Goal: Find contact information: Obtain details needed to contact an individual or organization

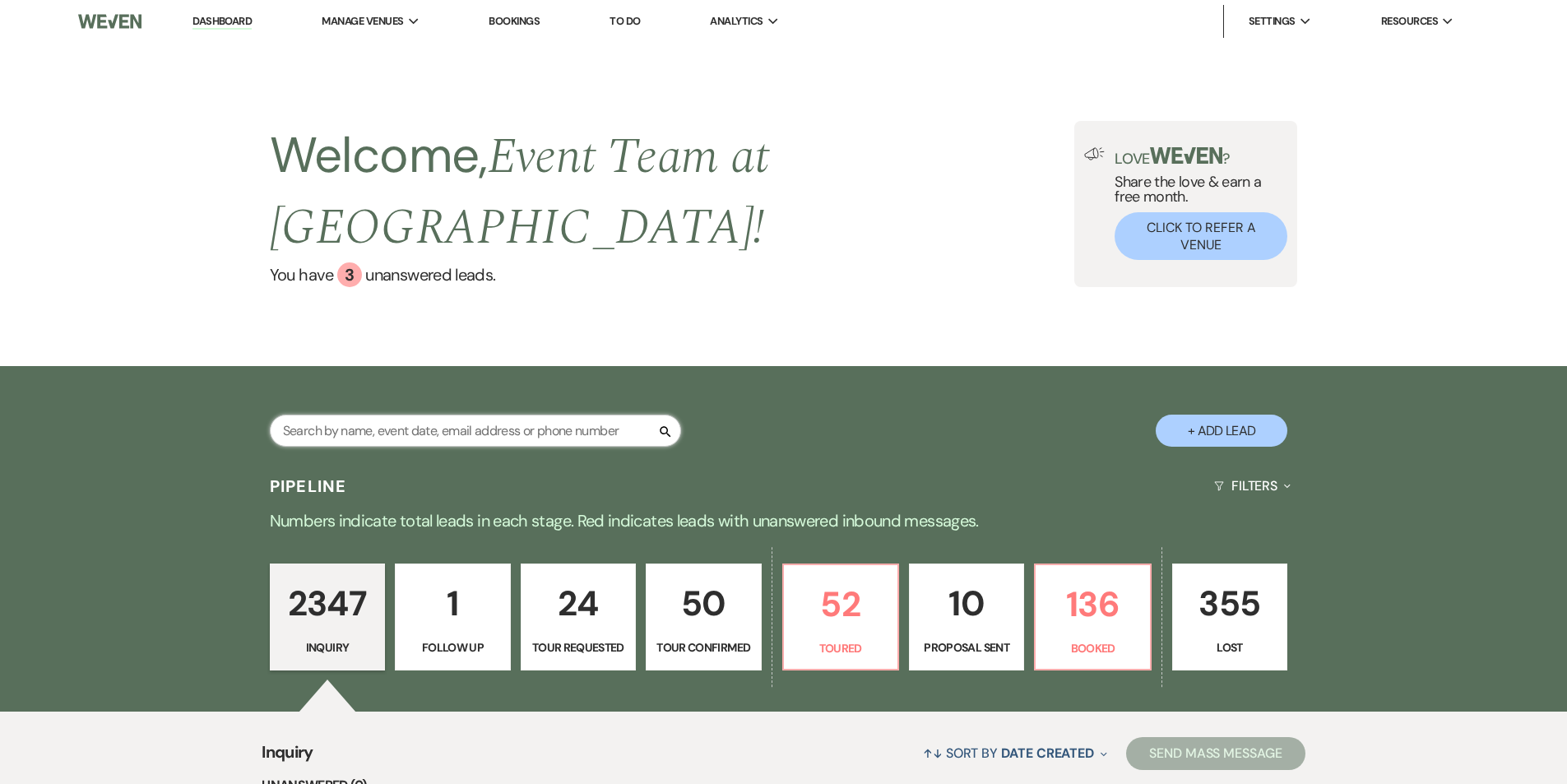
drag, startPoint x: 0, startPoint y: 0, endPoint x: 518, endPoint y: 389, distance: 647.8
click at [518, 415] on input "text" at bounding box center [475, 431] width 412 height 32
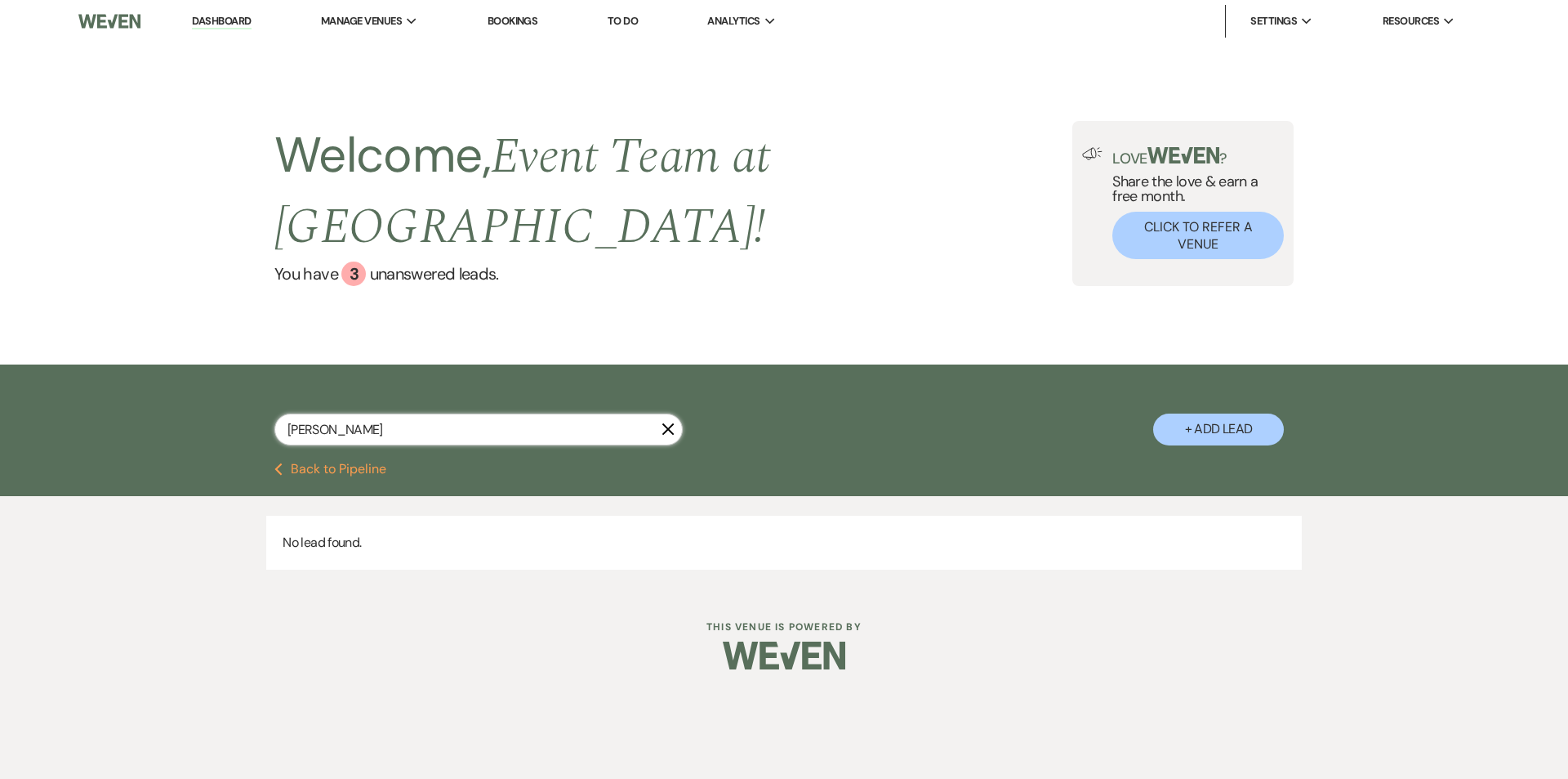
drag, startPoint x: 439, startPoint y: 384, endPoint x: 276, endPoint y: 403, distance: 164.1
click at [276, 414] on div "[PERSON_NAME]" at bounding box center [478, 430] width 408 height 32
type input "madison"
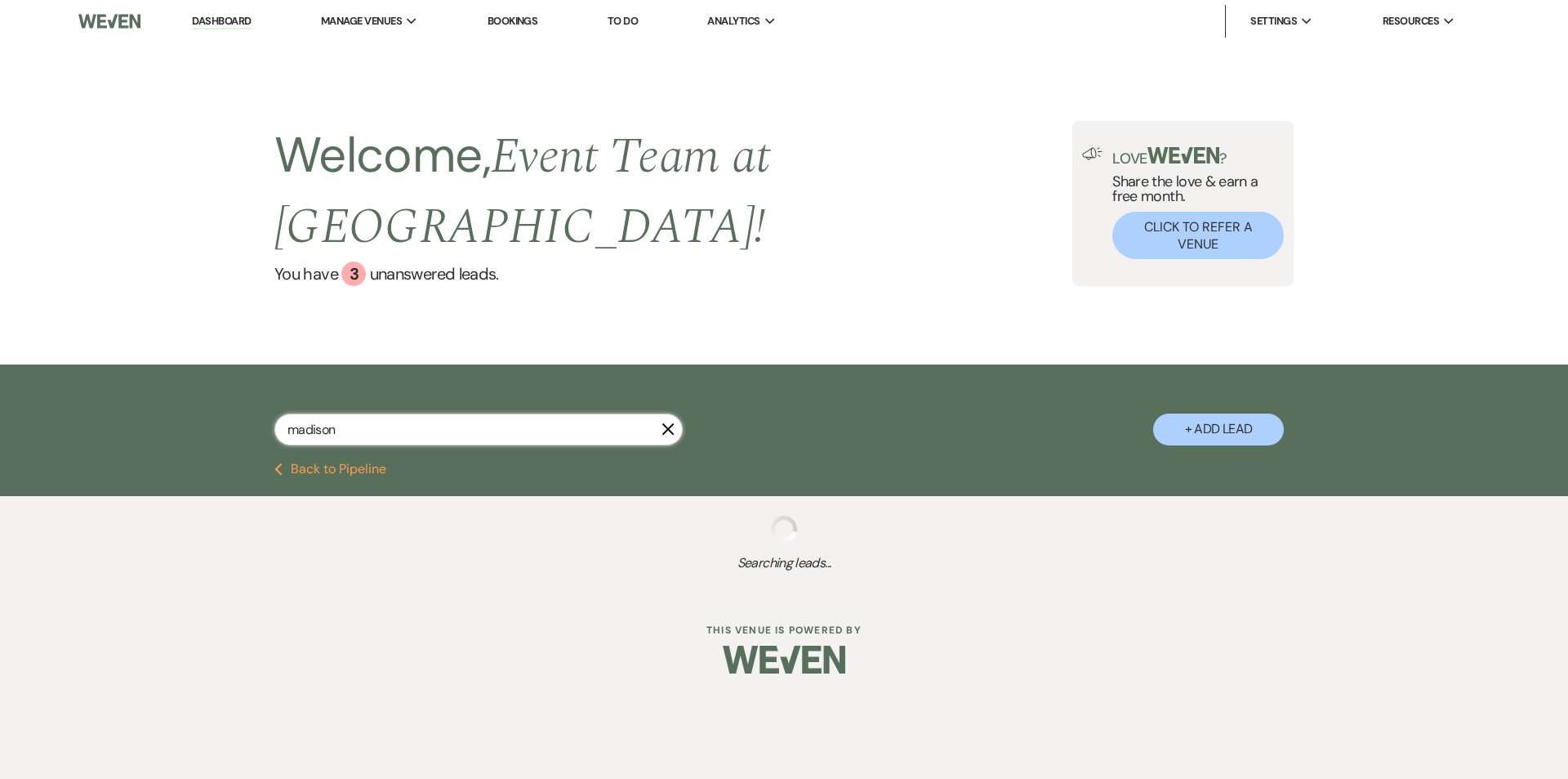
select select "4"
select select "8"
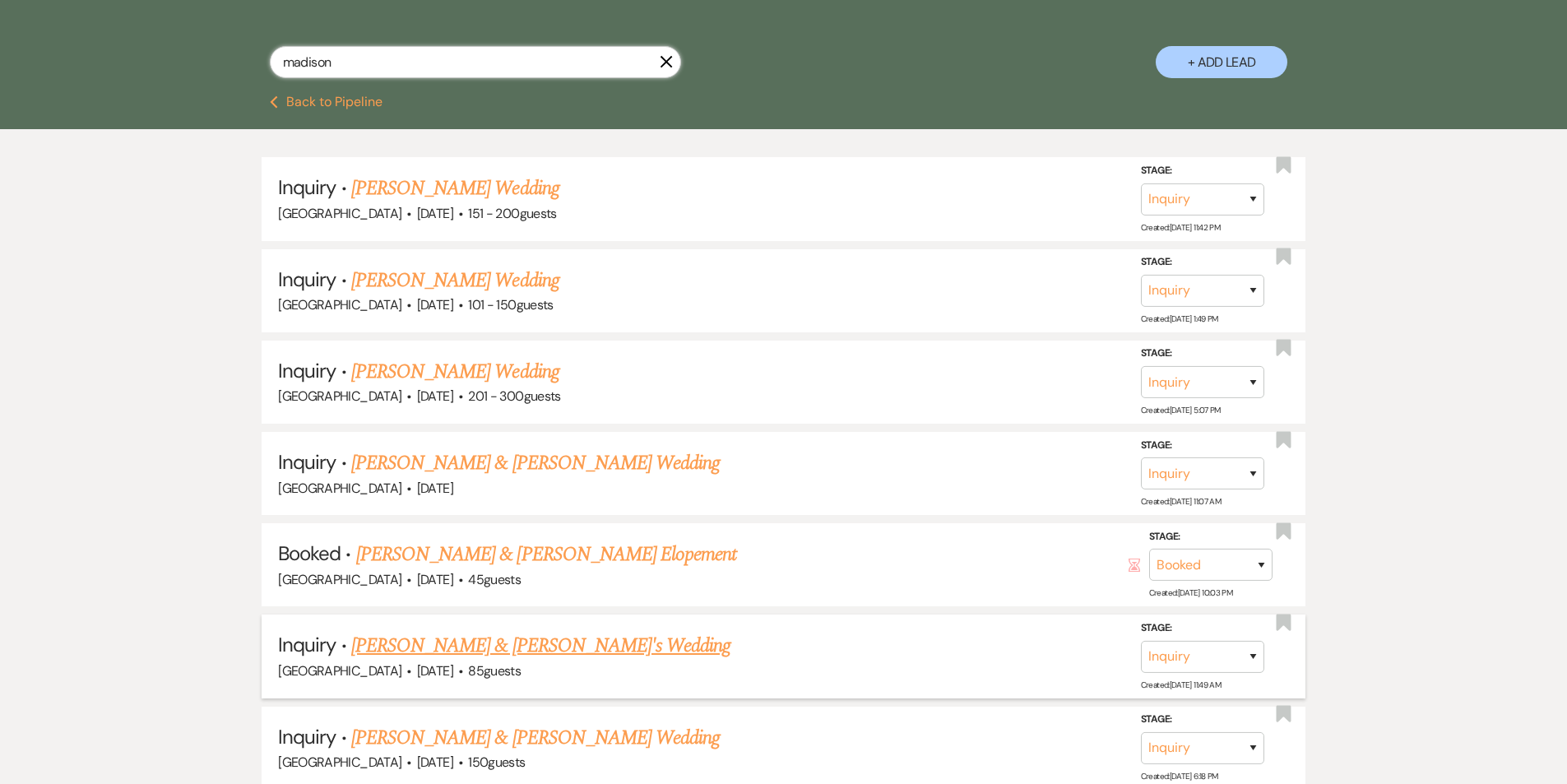
scroll to position [390, 0]
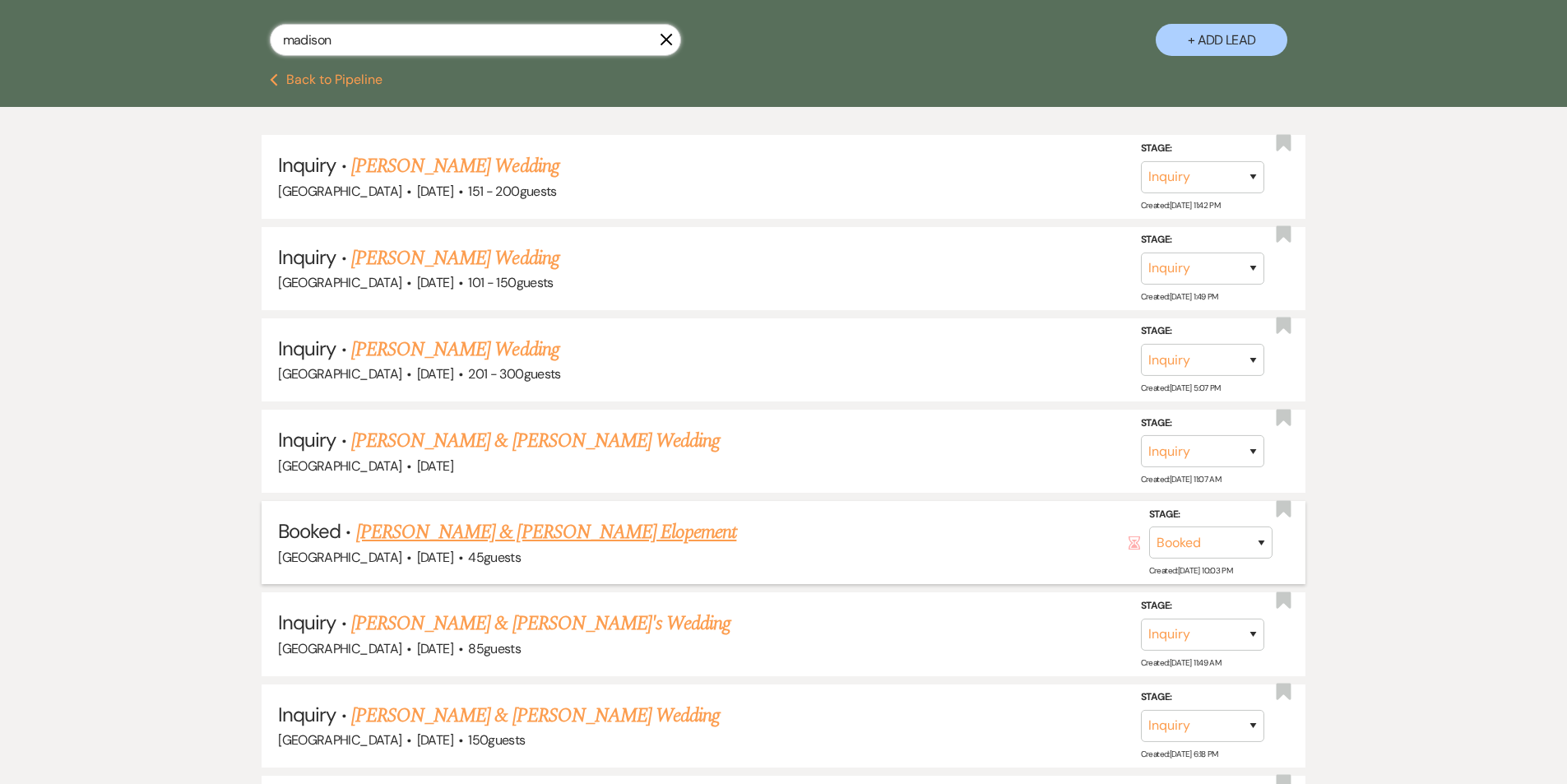
type input "madison"
click at [625, 517] on link "[PERSON_NAME] & [PERSON_NAME] Elopement" at bounding box center [546, 532] width 381 height 29
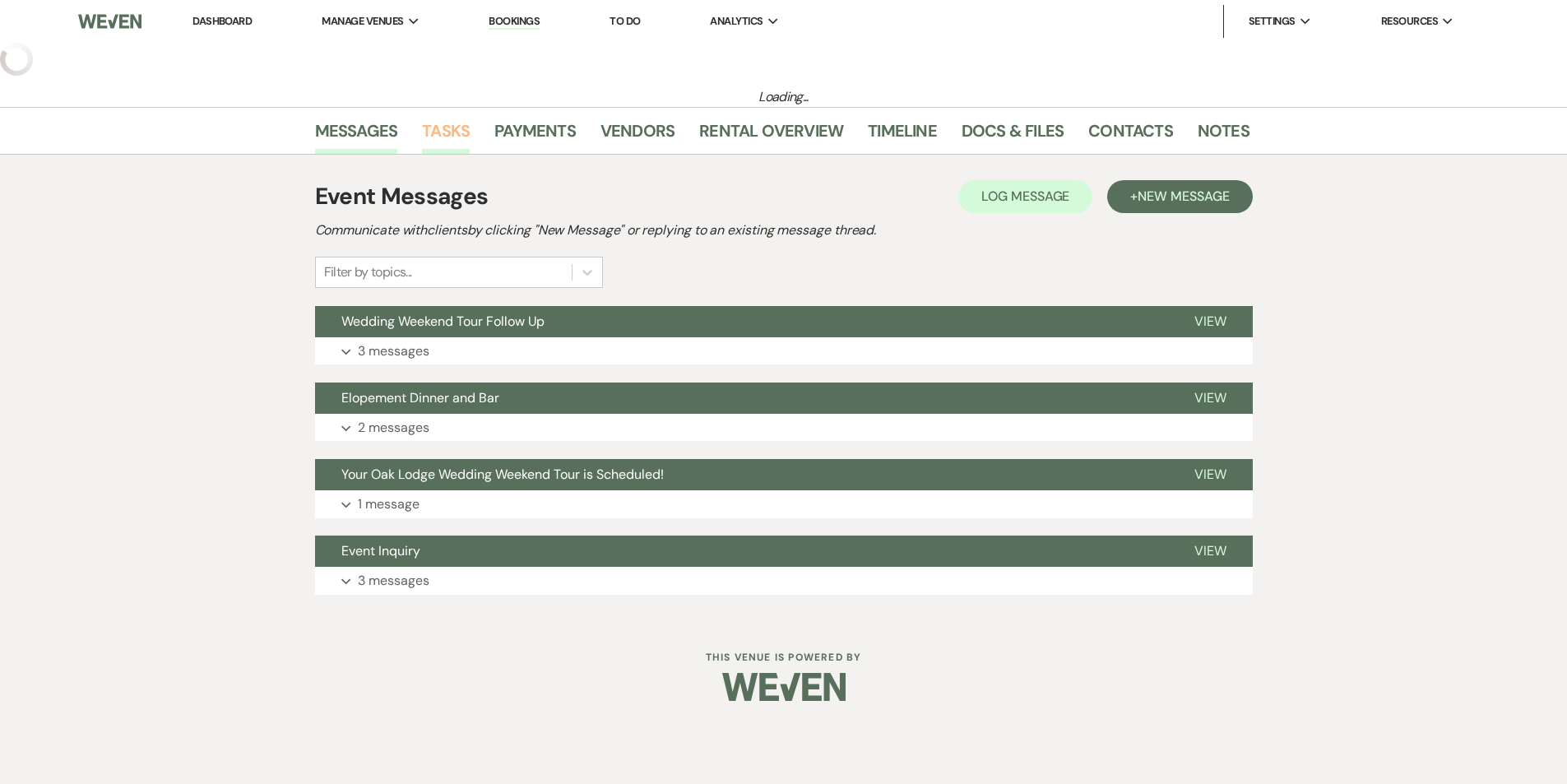
select select "5"
select select "22"
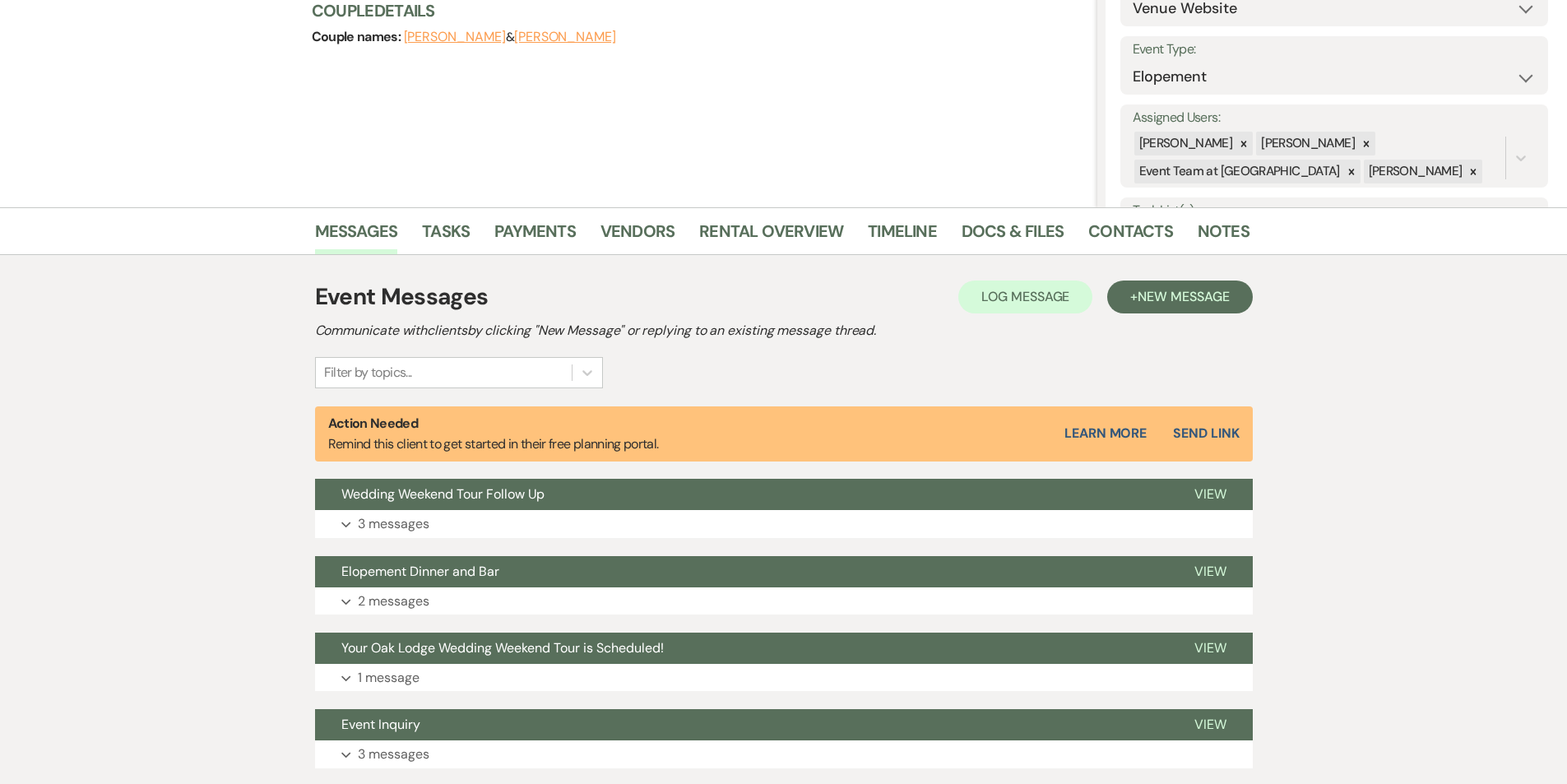
scroll to position [226, 0]
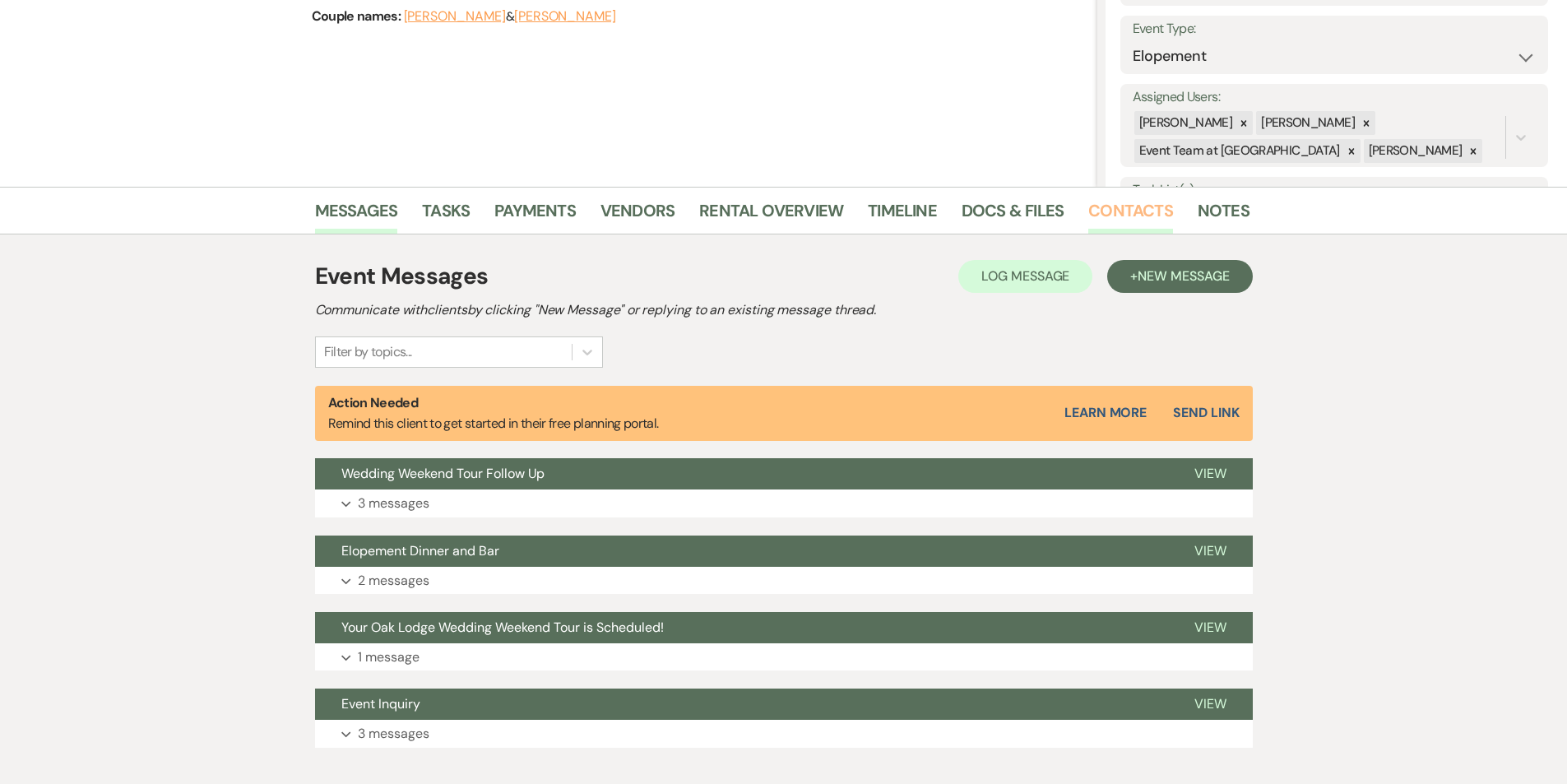
click at [1088, 209] on link "Contacts" at bounding box center [1130, 215] width 85 height 36
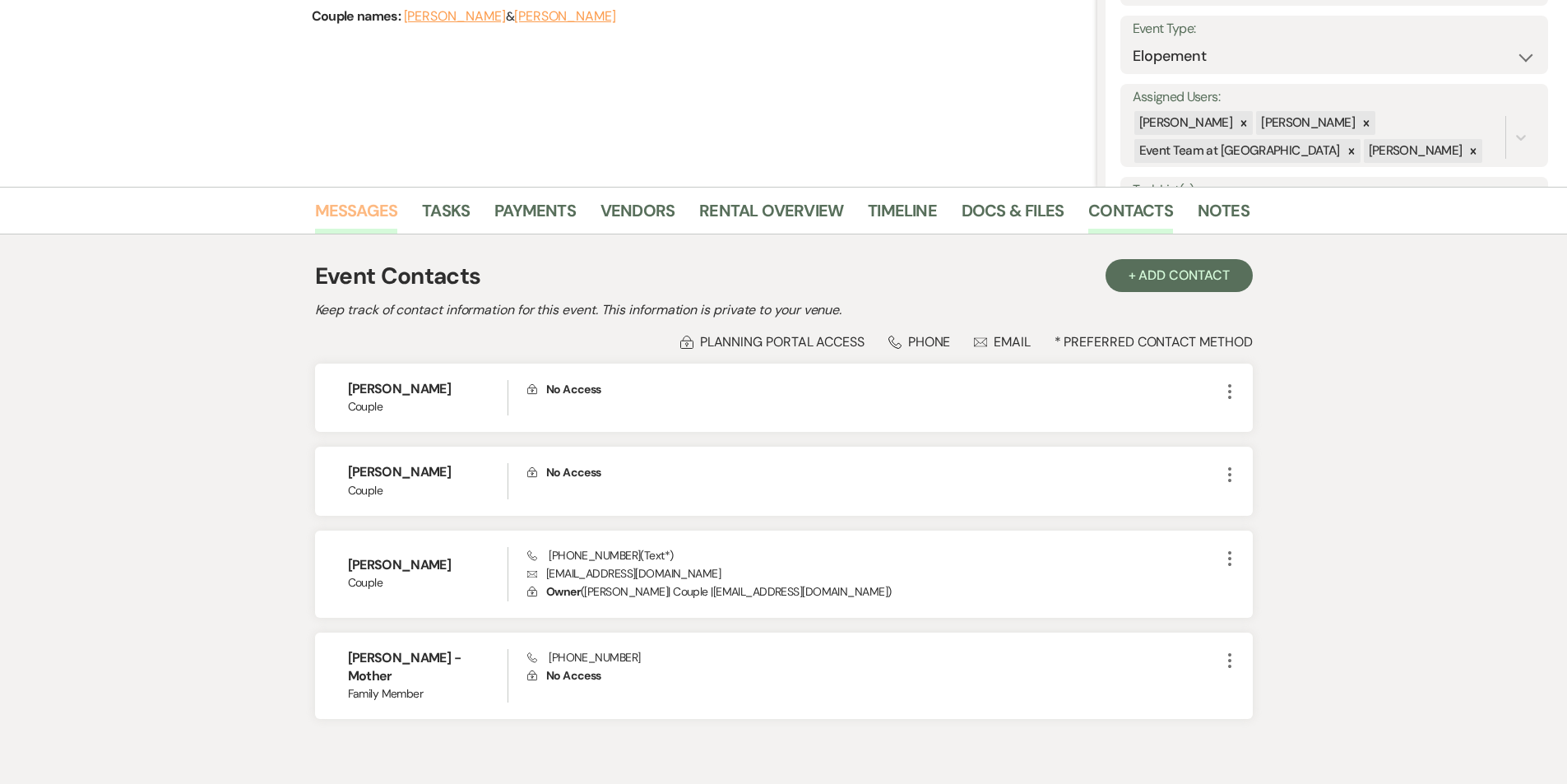
click at [379, 223] on link "Messages" at bounding box center [356, 215] width 83 height 36
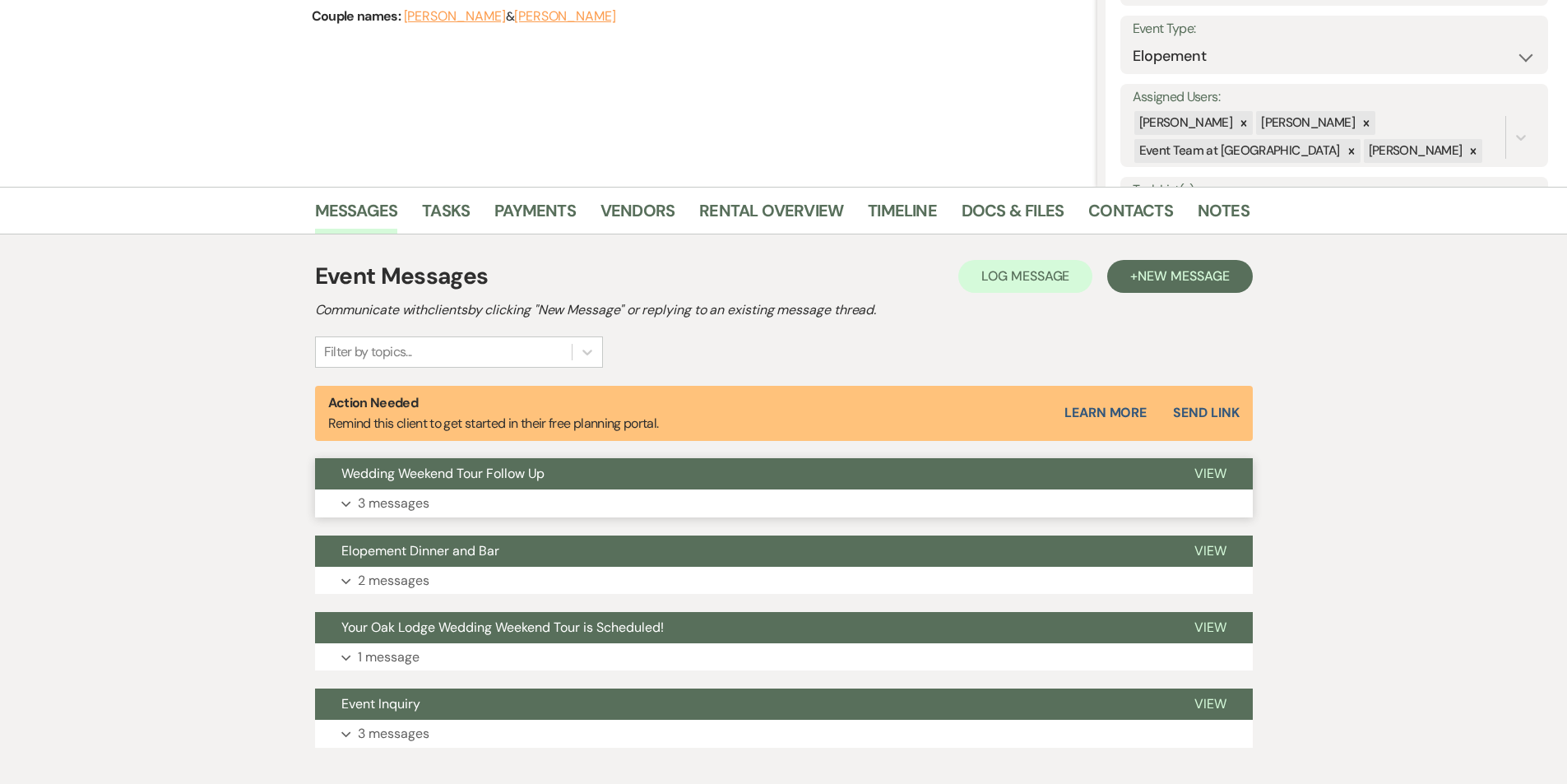
click at [446, 501] on button "Expand 3 messages" at bounding box center [784, 503] width 938 height 28
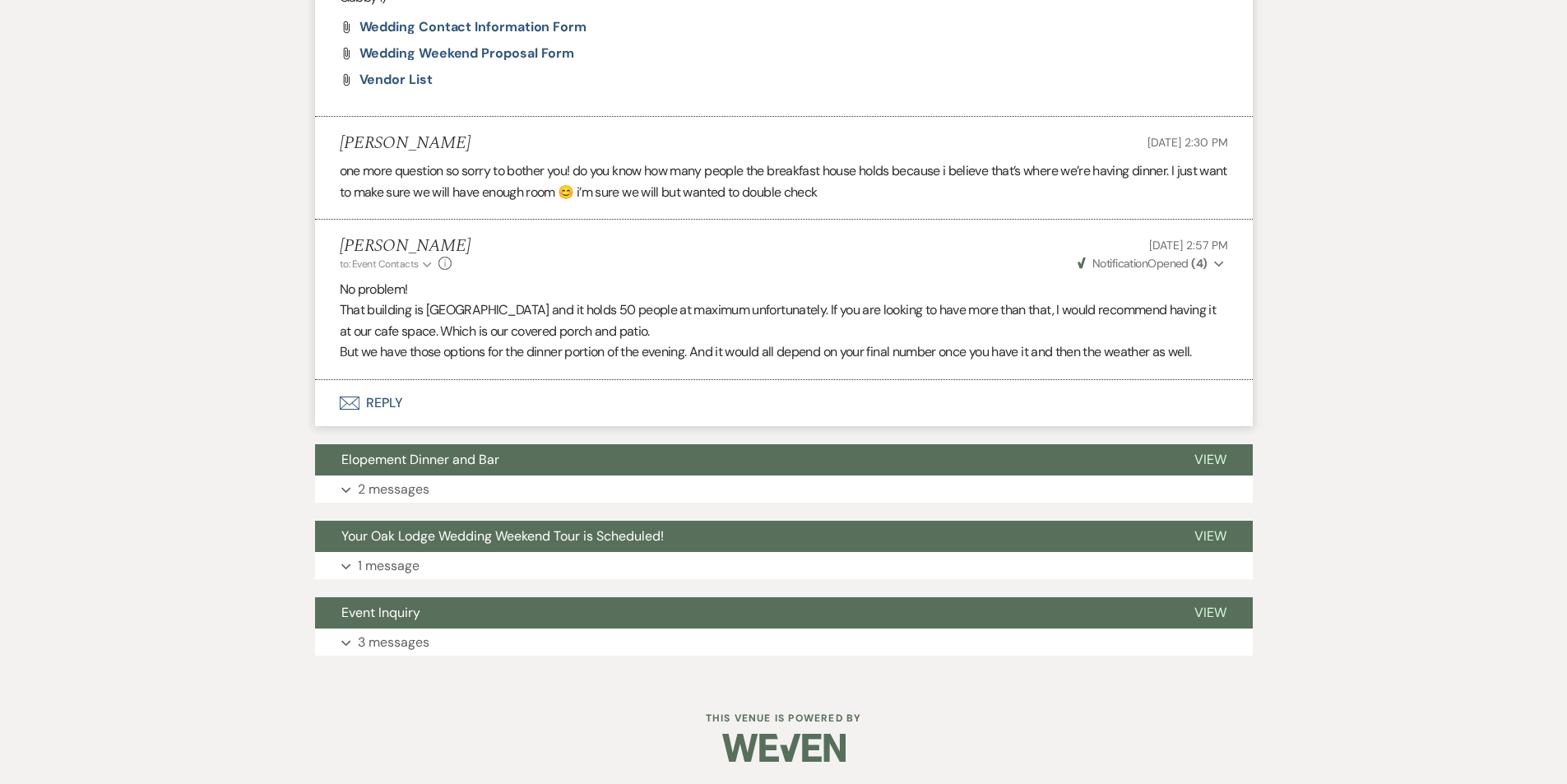
scroll to position [1316, 0]
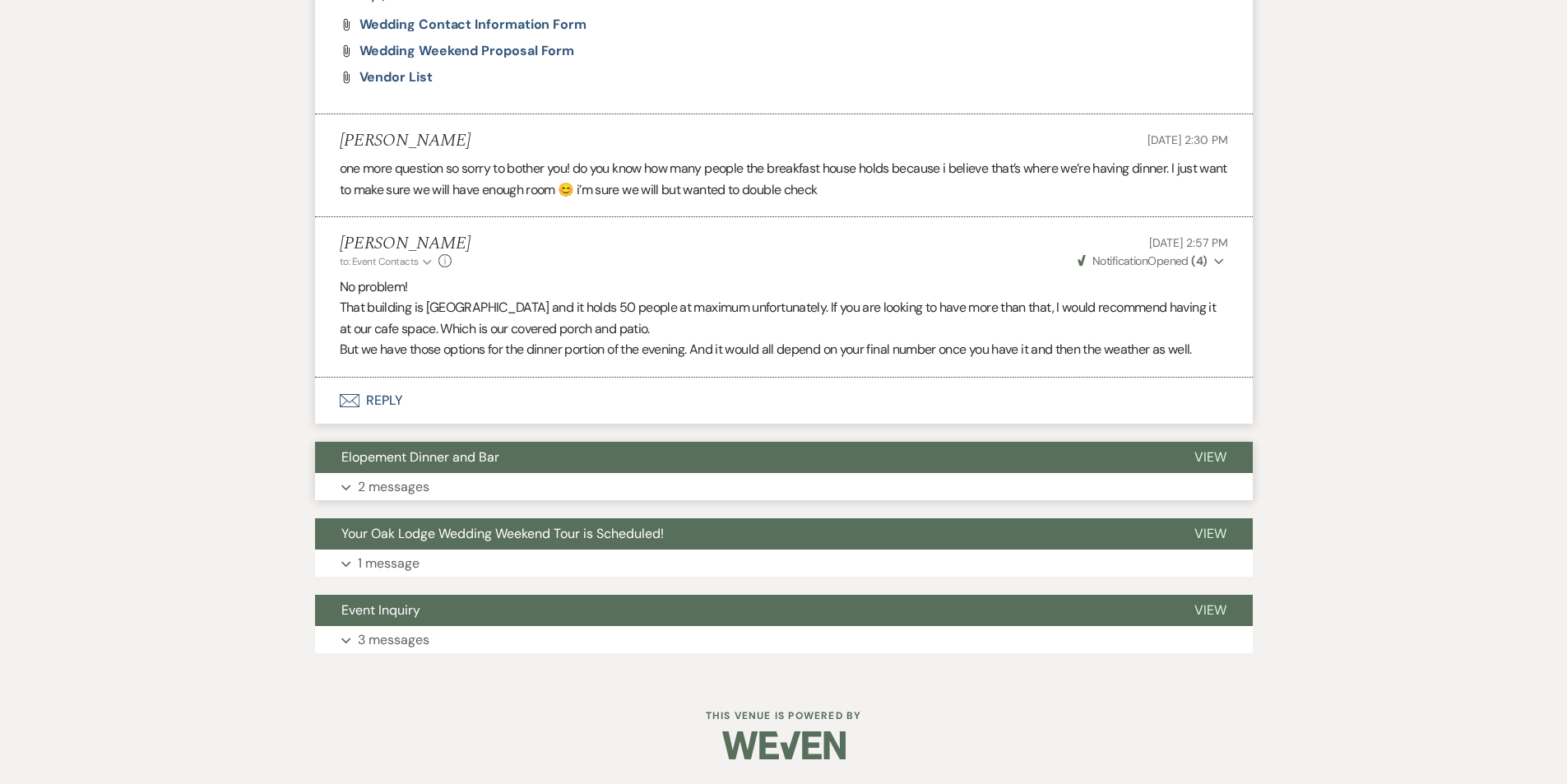
click at [430, 487] on button "Expand 2 messages" at bounding box center [784, 486] width 938 height 28
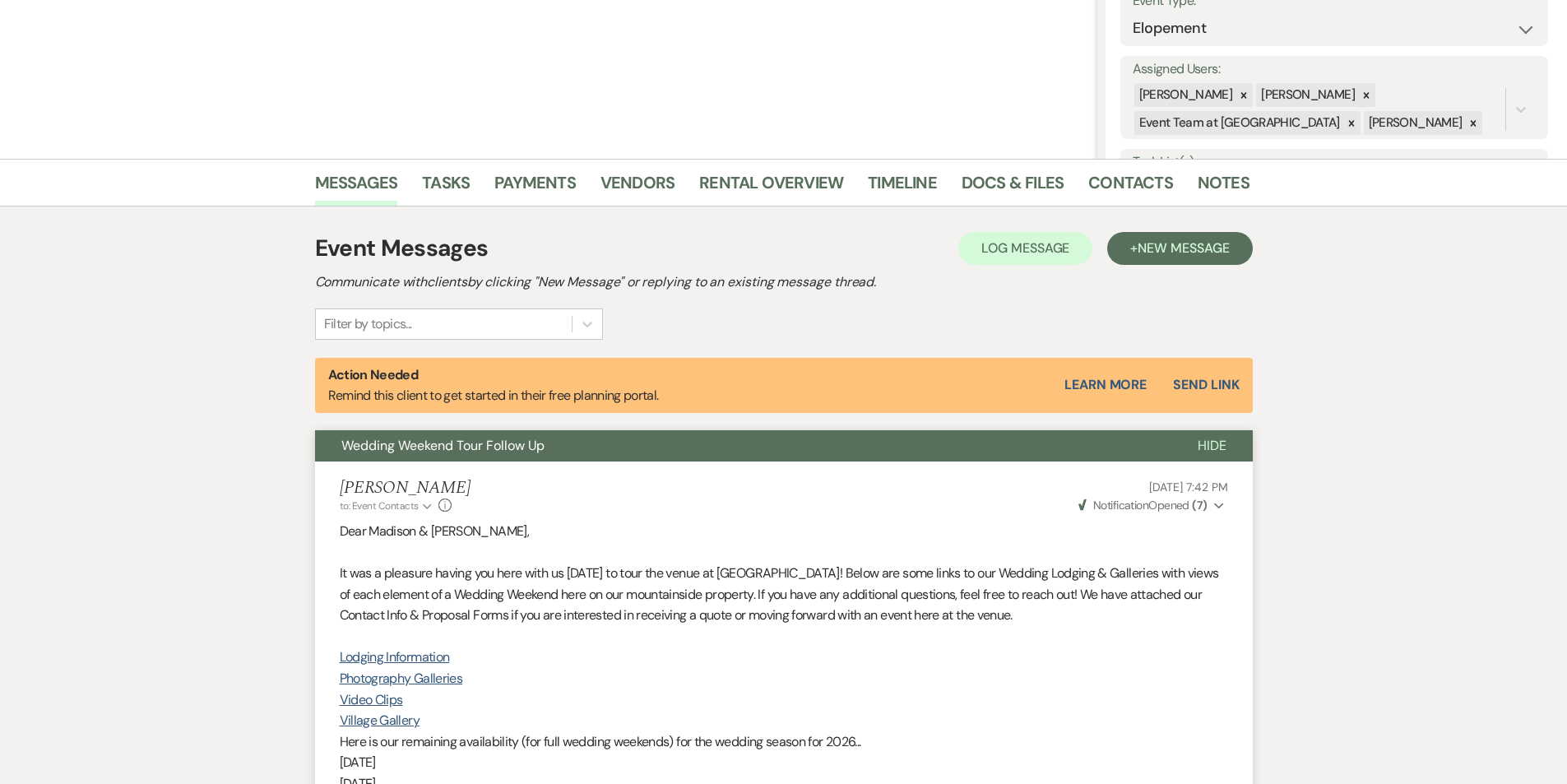
scroll to position [103, 0]
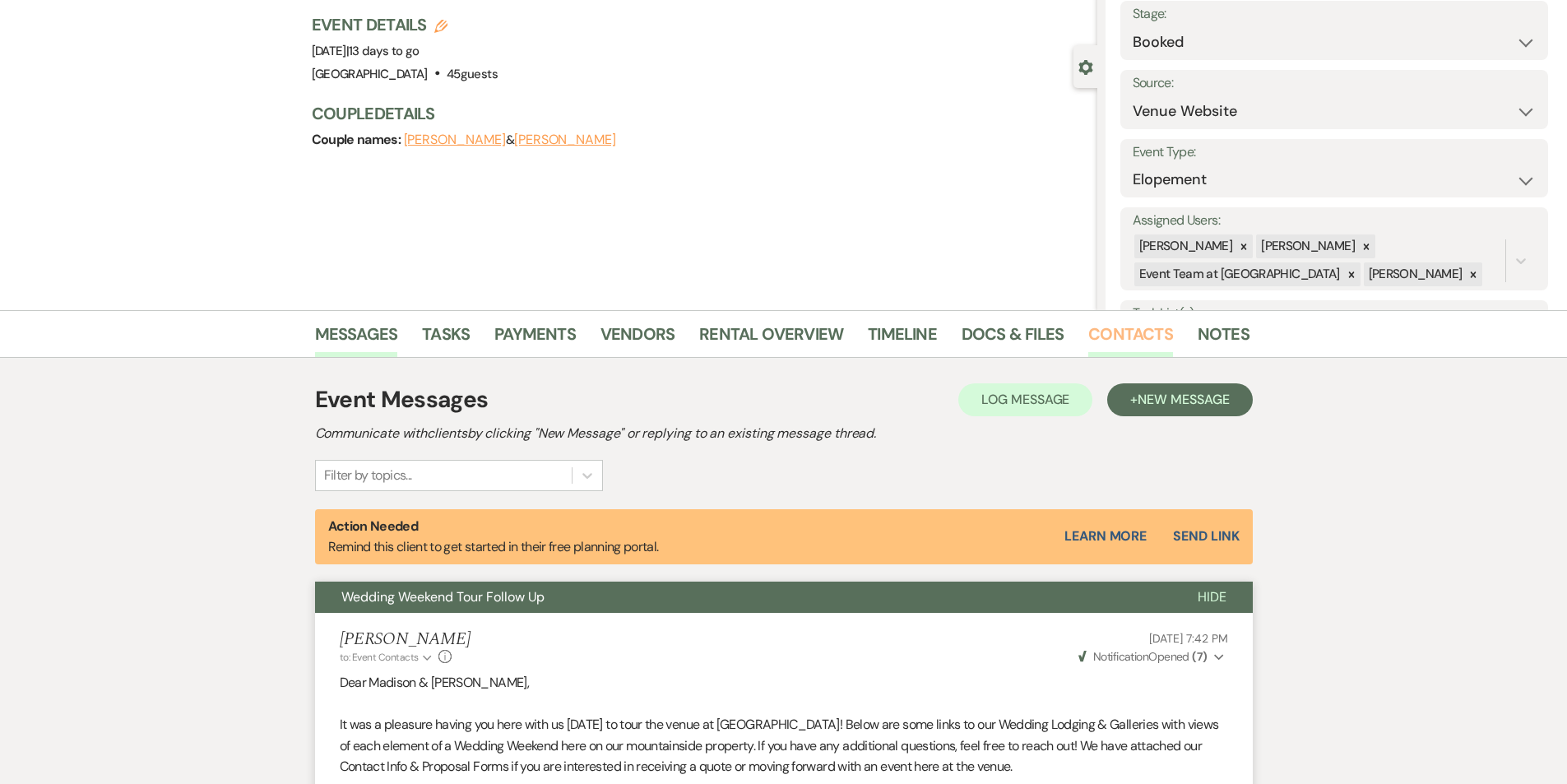
click at [1118, 351] on link "Contacts" at bounding box center [1130, 338] width 85 height 36
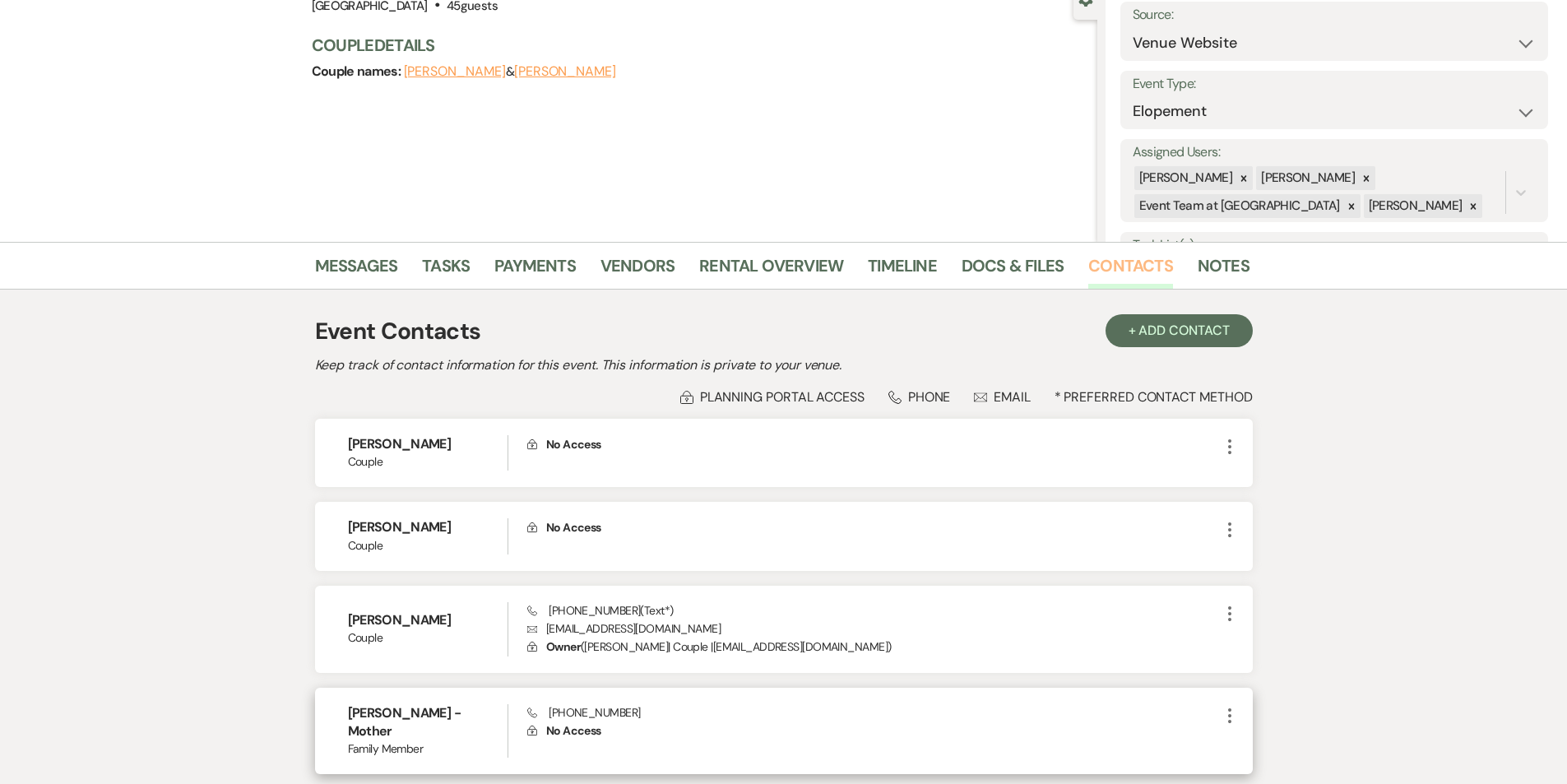
scroll to position [268, 0]
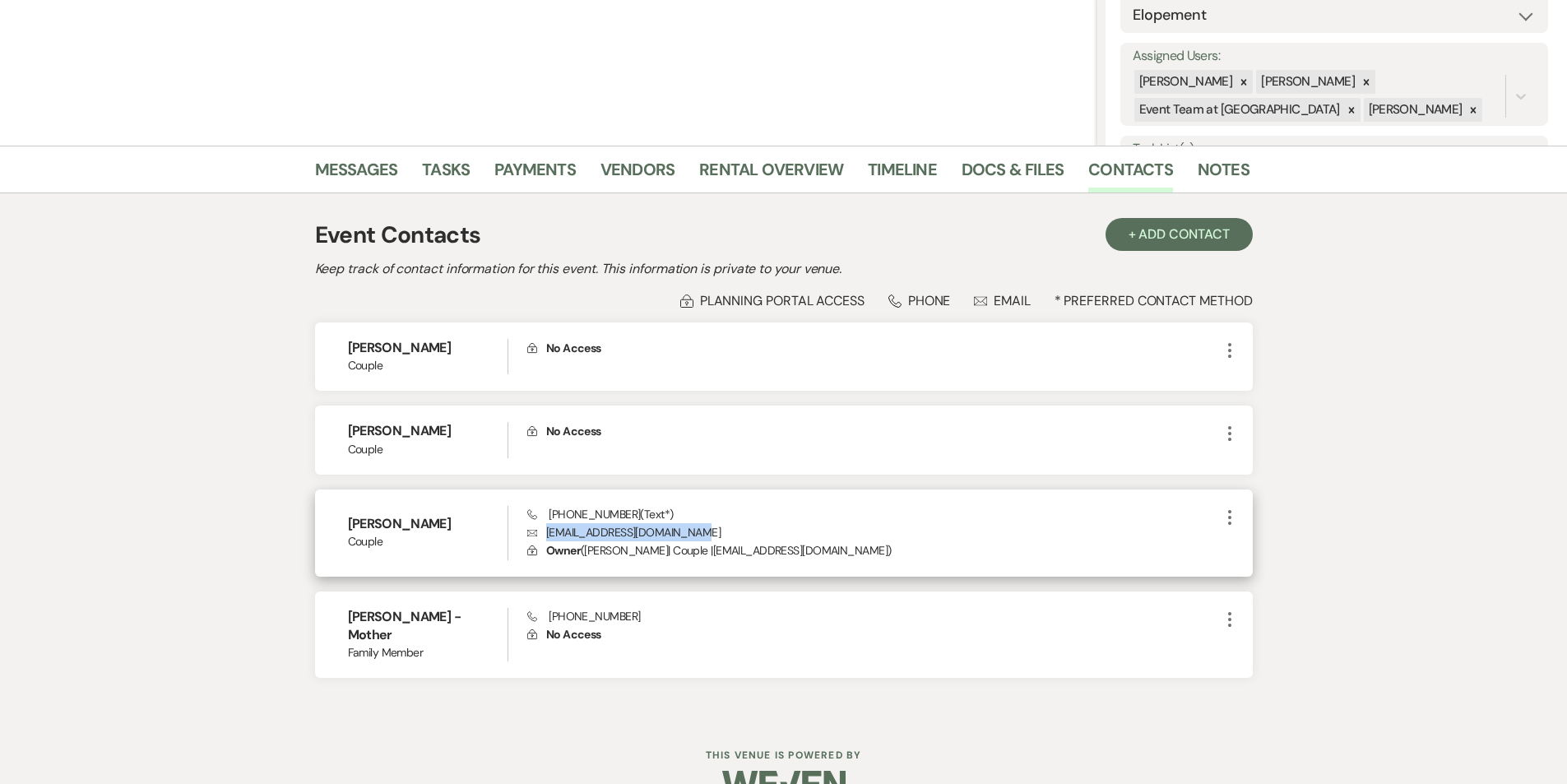
drag, startPoint x: 706, startPoint y: 534, endPoint x: 549, endPoint y: 536, distance: 157.0
click at [549, 536] on p "Envelope [EMAIL_ADDRESS][DOMAIN_NAME]" at bounding box center [874, 532] width 692 height 19
copy p "[EMAIL_ADDRESS][DOMAIN_NAME]"
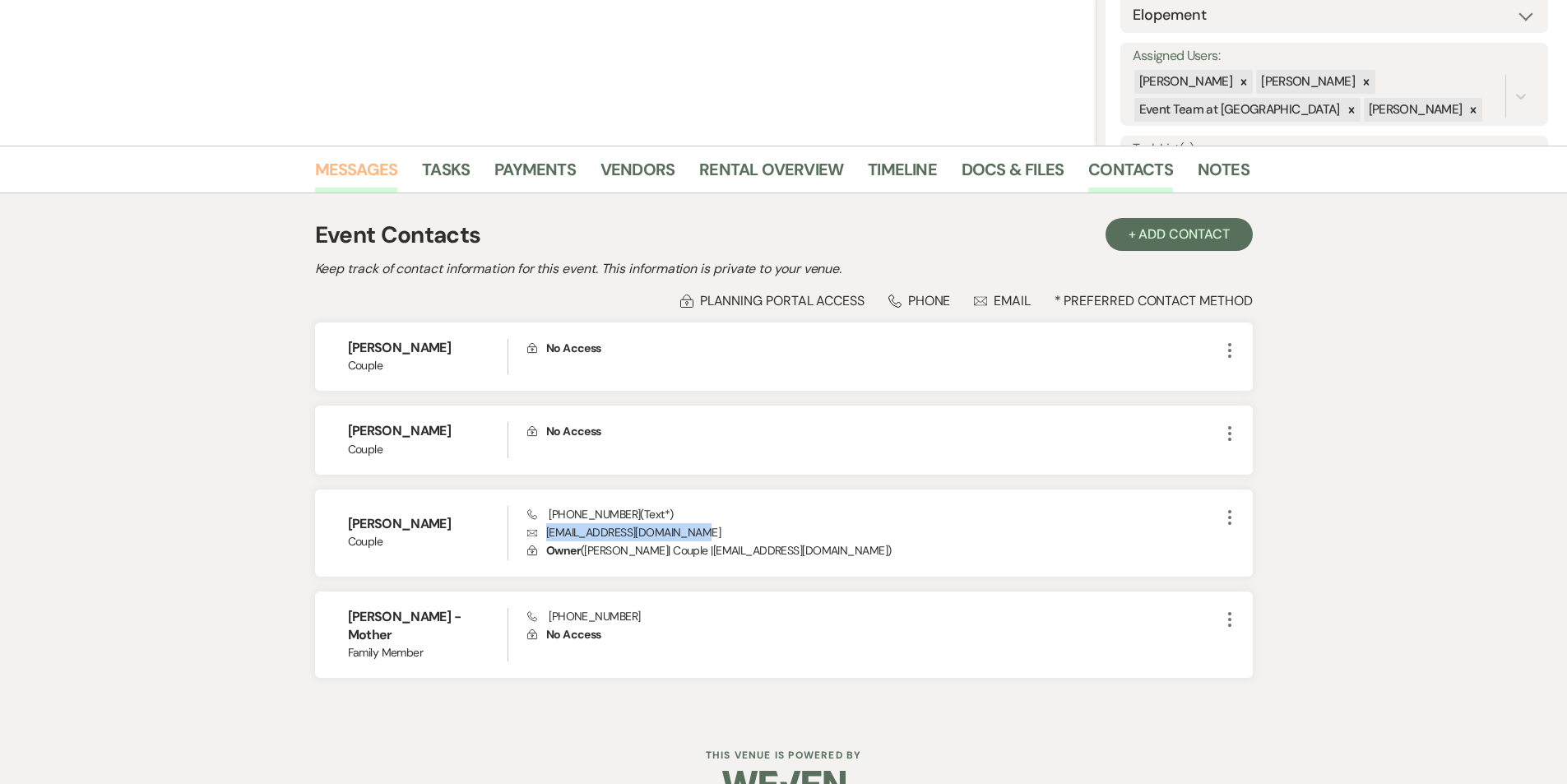
click at [378, 167] on link "Messages" at bounding box center [356, 174] width 83 height 36
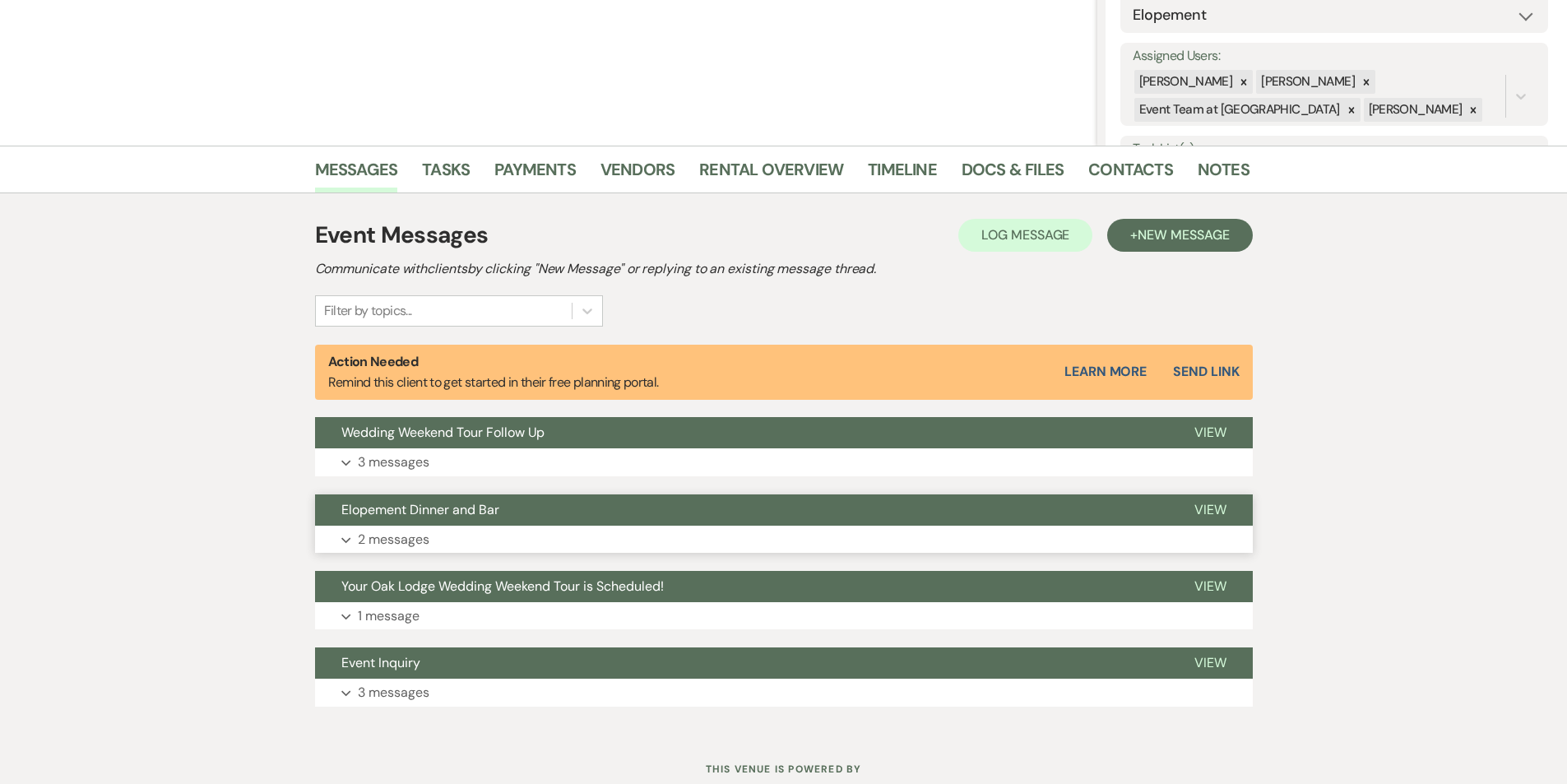
click at [375, 522] on button "Elopement Dinner and Bar" at bounding box center [741, 510] width 853 height 31
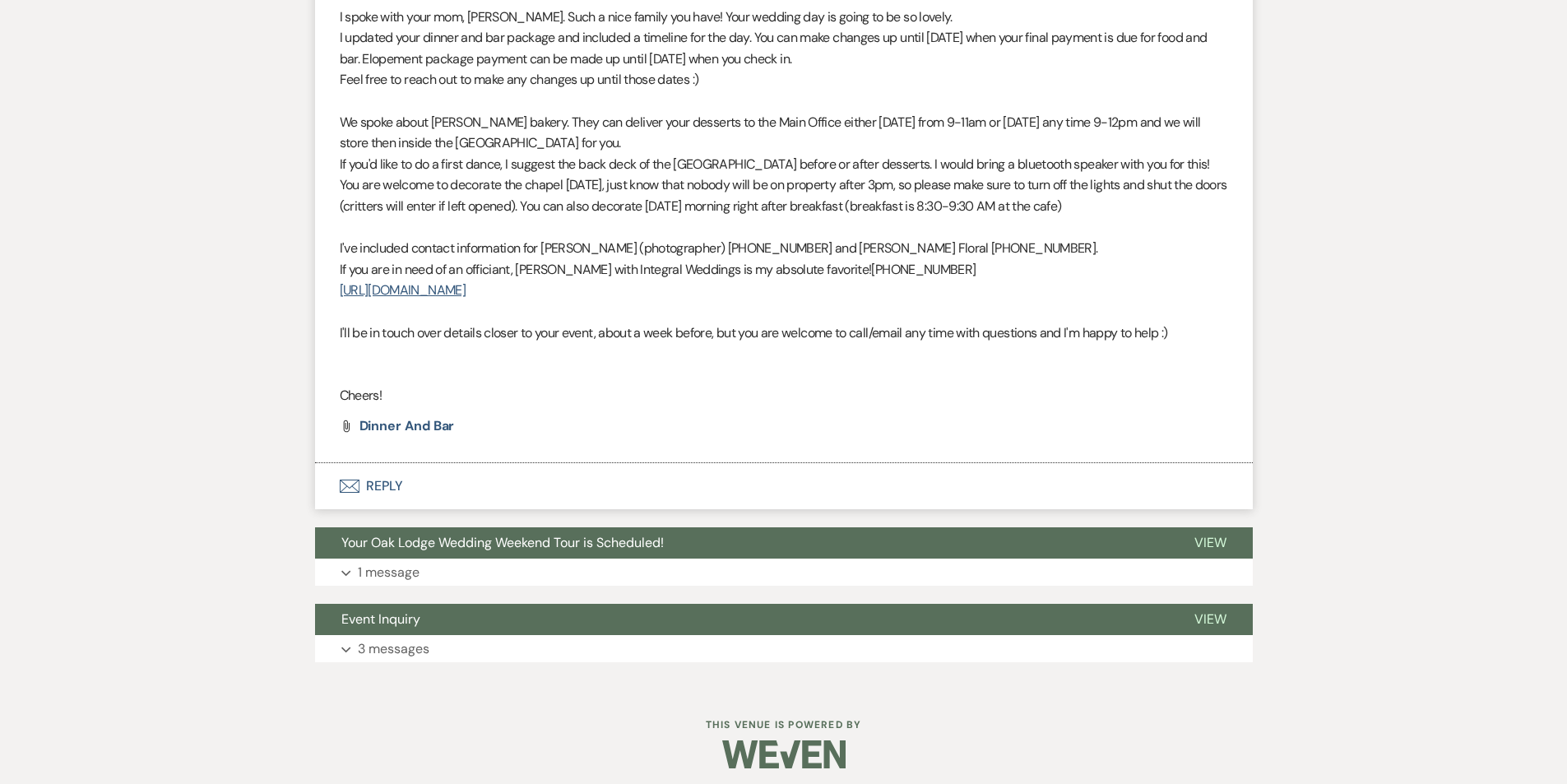
scroll to position [1185, 0]
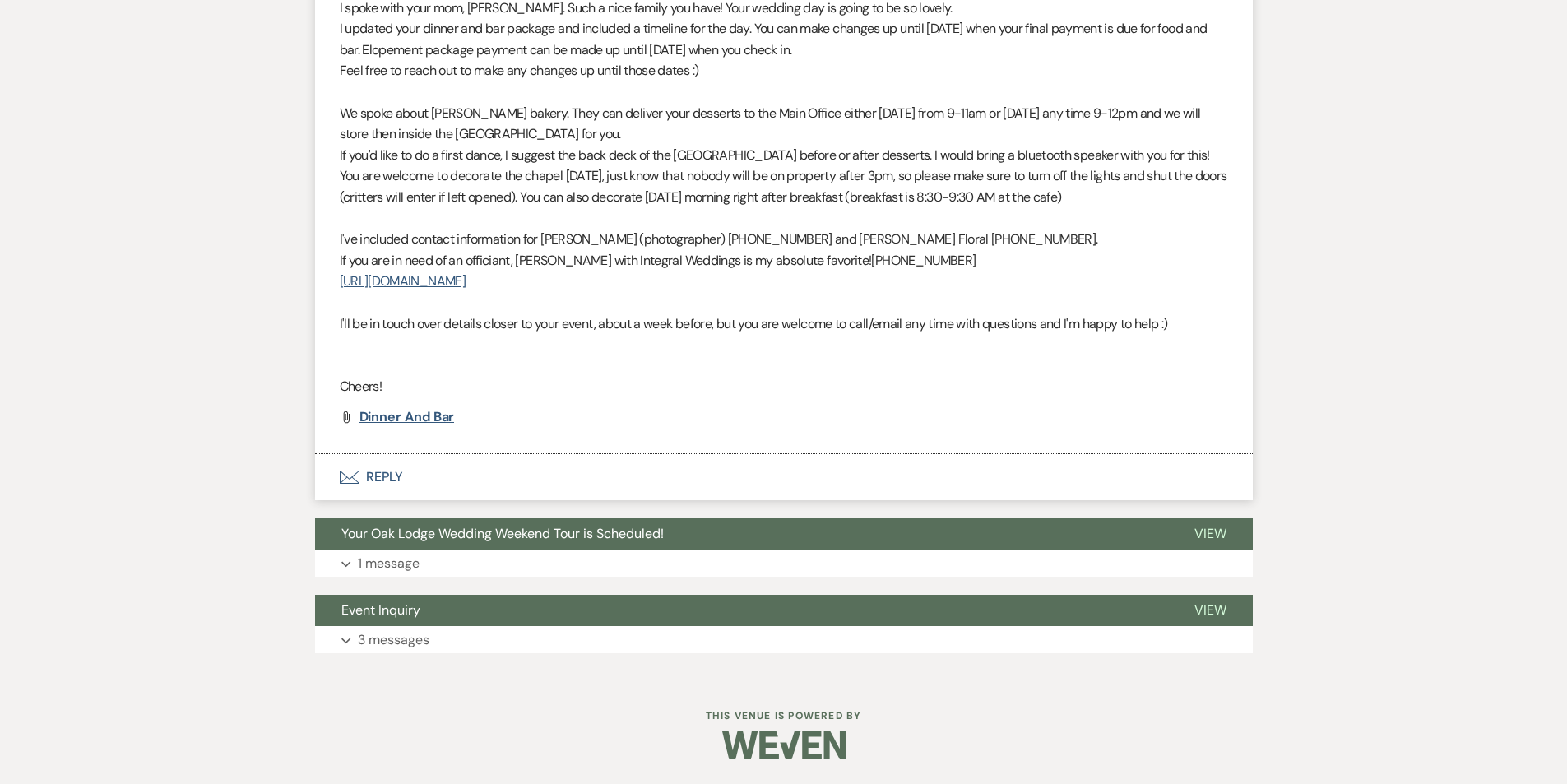
click at [421, 415] on span "Dinner and Bar" at bounding box center [406, 416] width 95 height 18
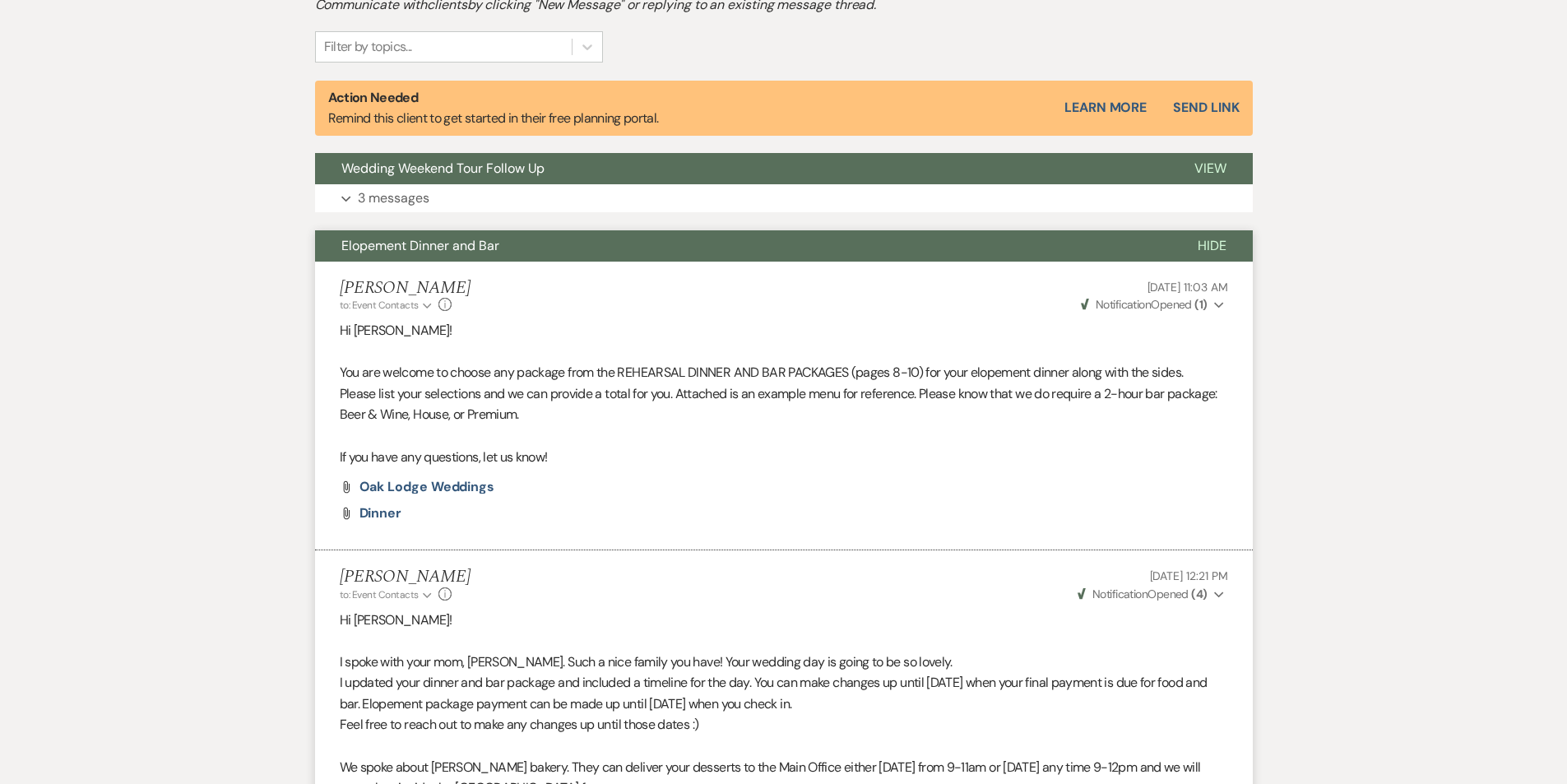
scroll to position [527, 0]
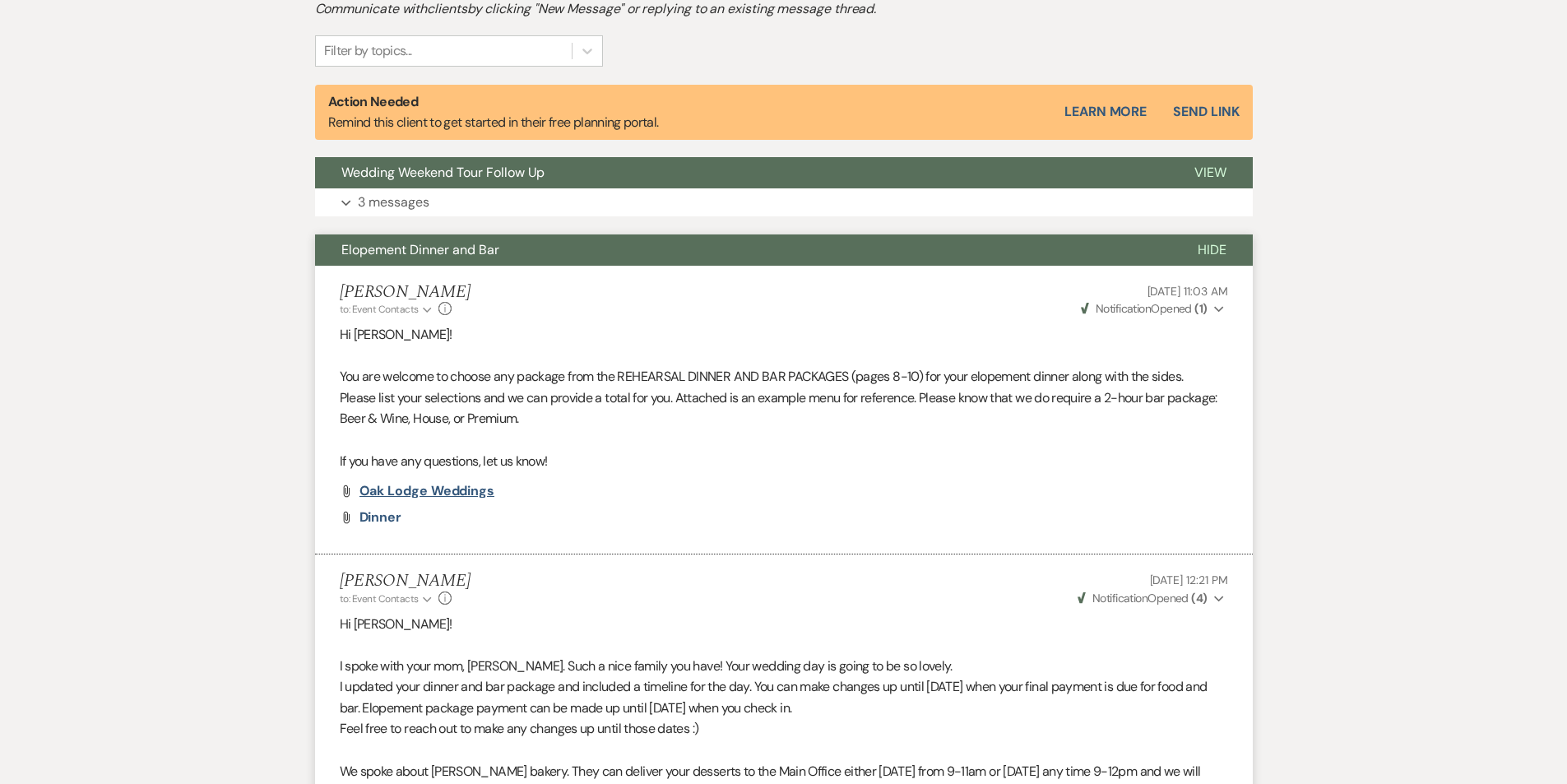
click at [422, 493] on span "Oak Lodge Weddings" at bounding box center [427, 490] width 135 height 18
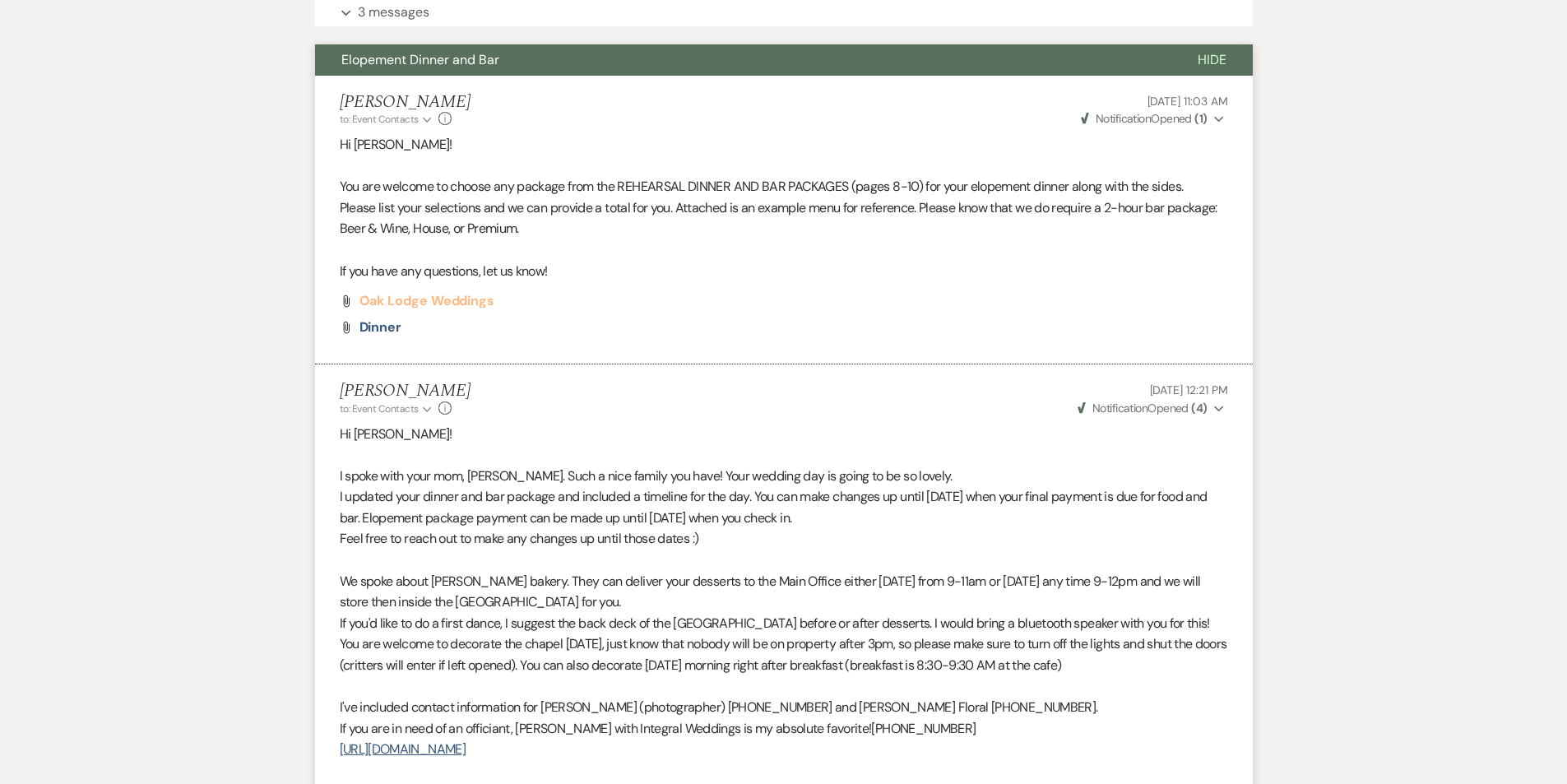
scroll to position [1185, 0]
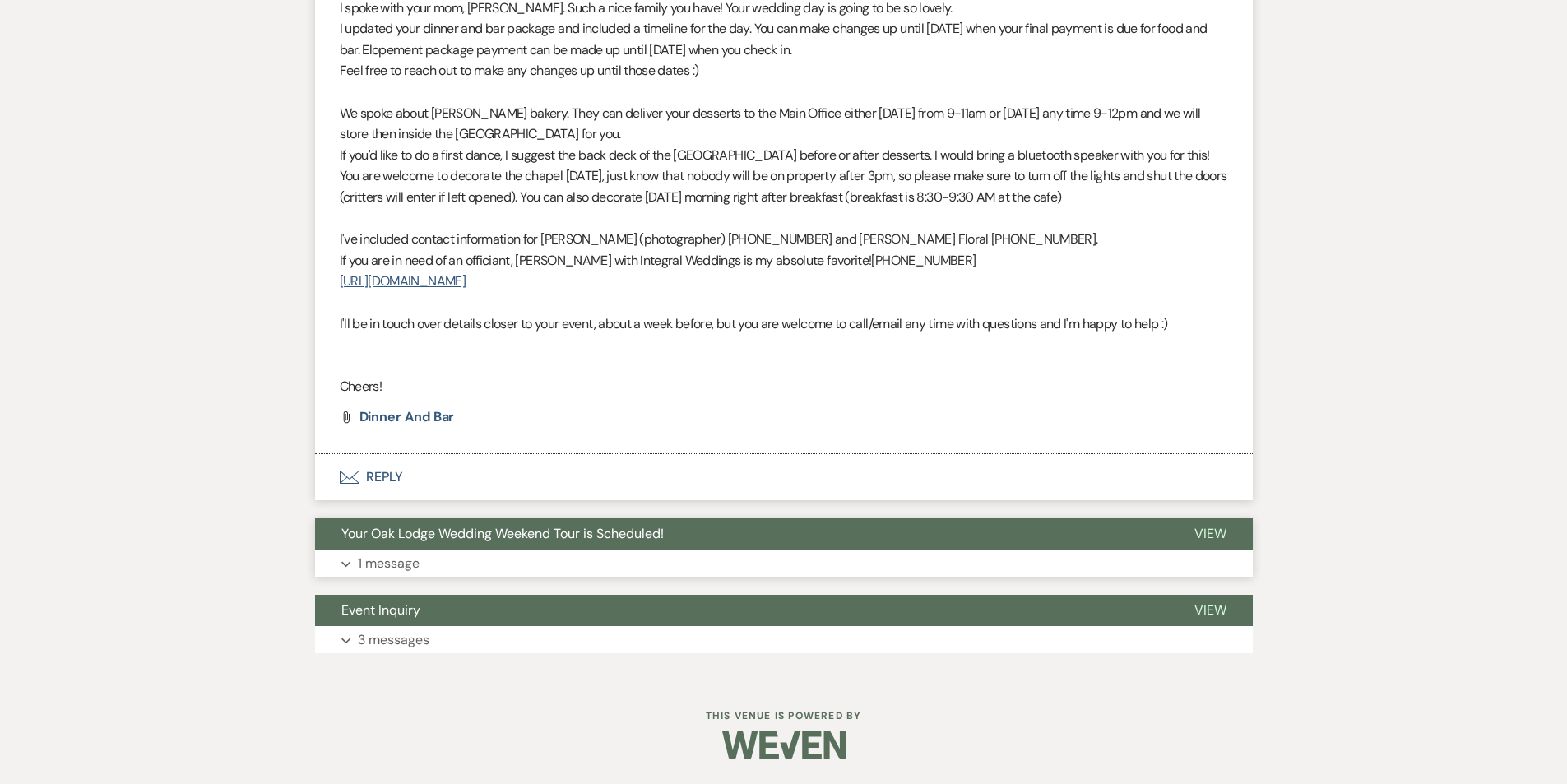
click at [349, 561] on icon "Expand" at bounding box center [347, 564] width 10 height 7
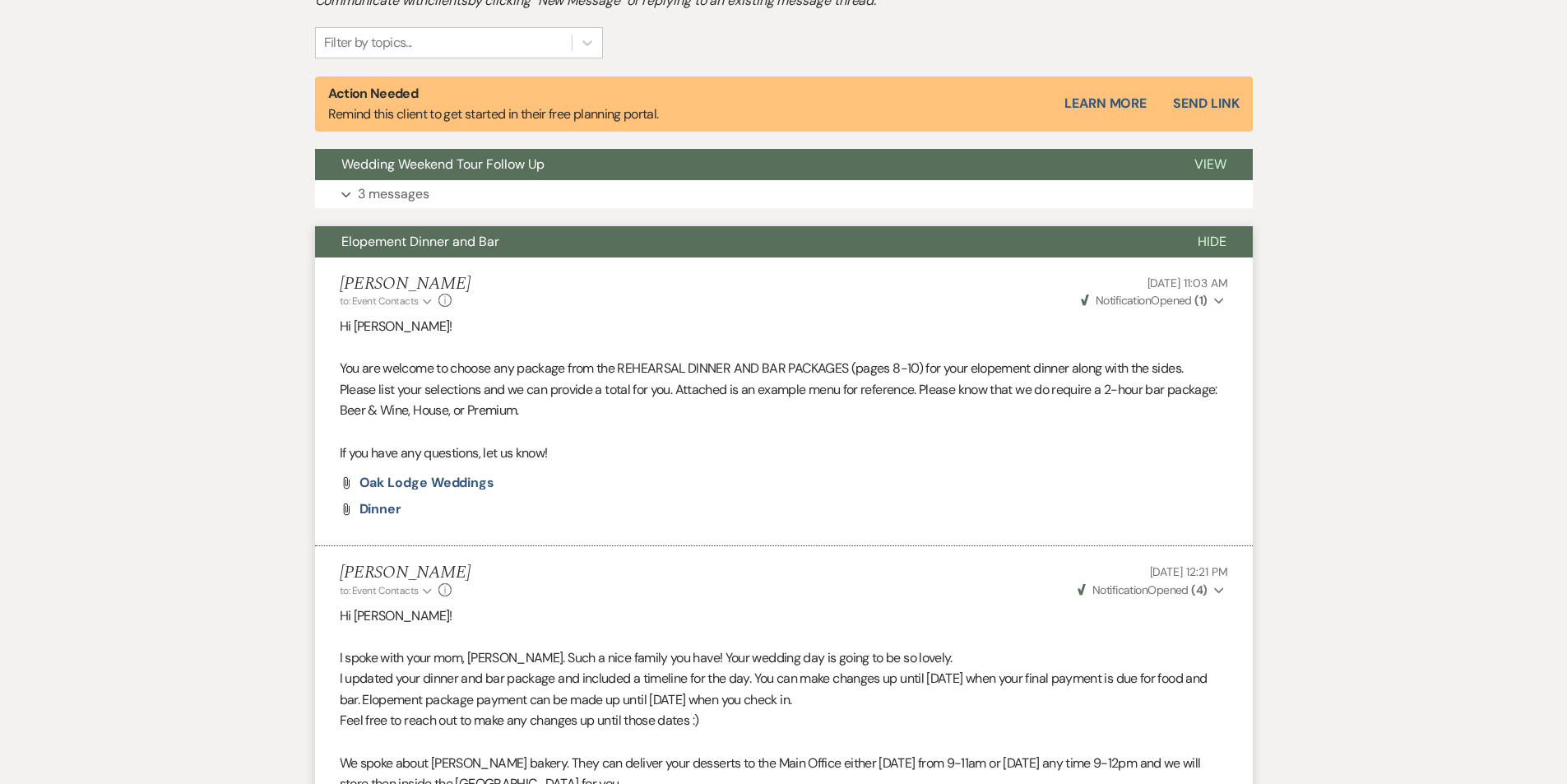
scroll to position [527, 0]
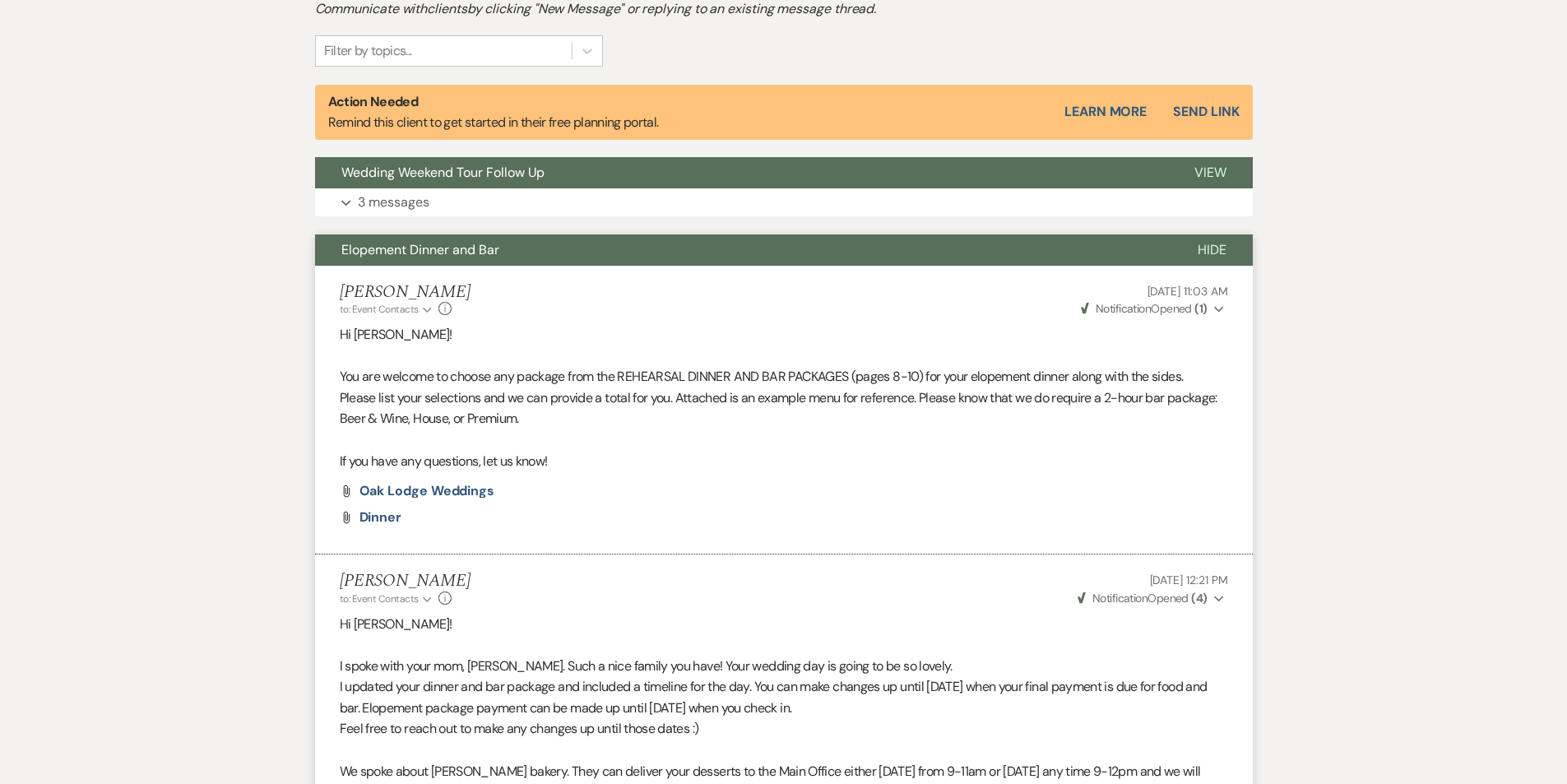
click at [1230, 249] on button "Hide" at bounding box center [1212, 250] width 82 height 31
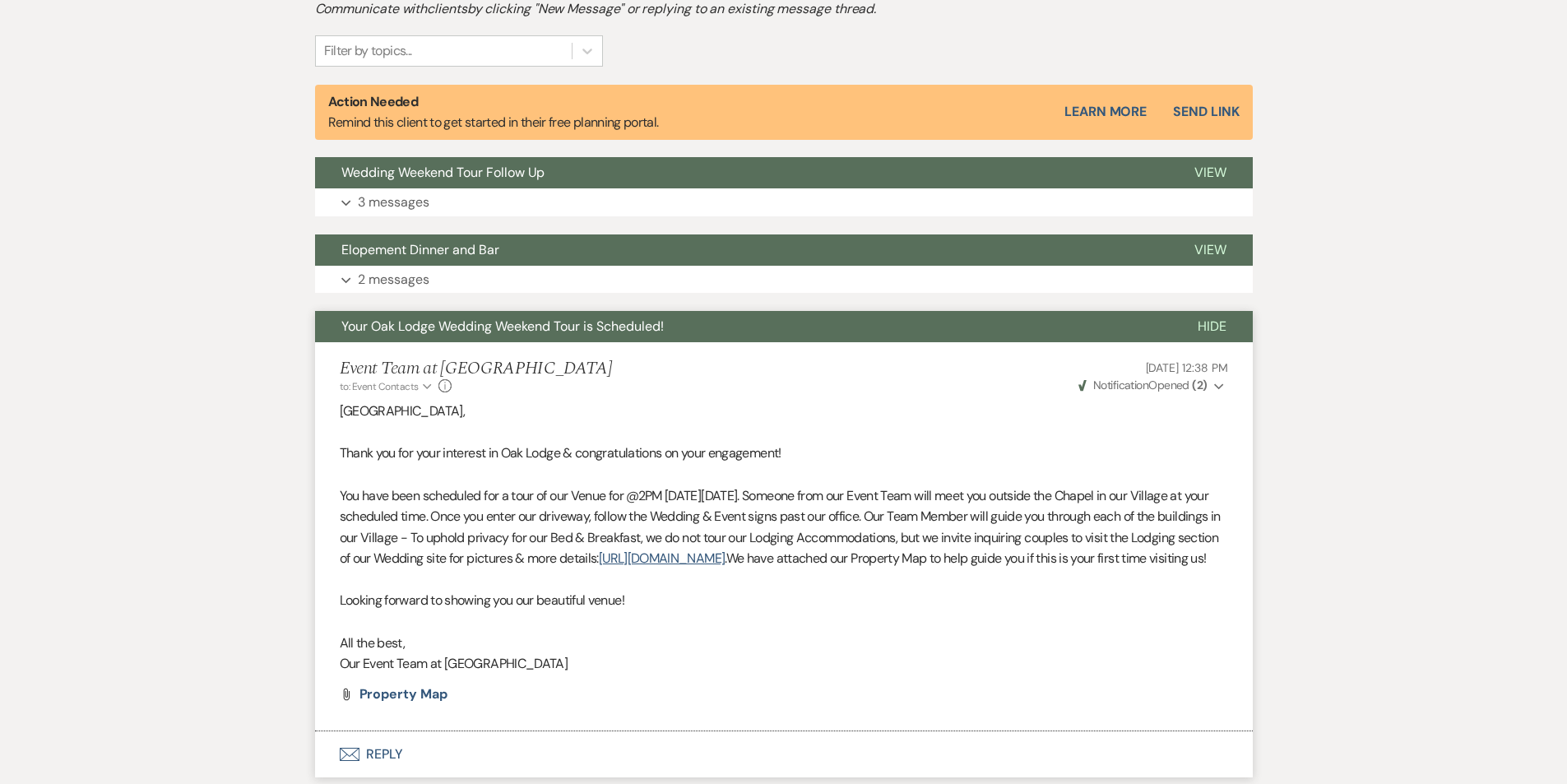
click at [1216, 331] on span "Hide" at bounding box center [1212, 326] width 29 height 18
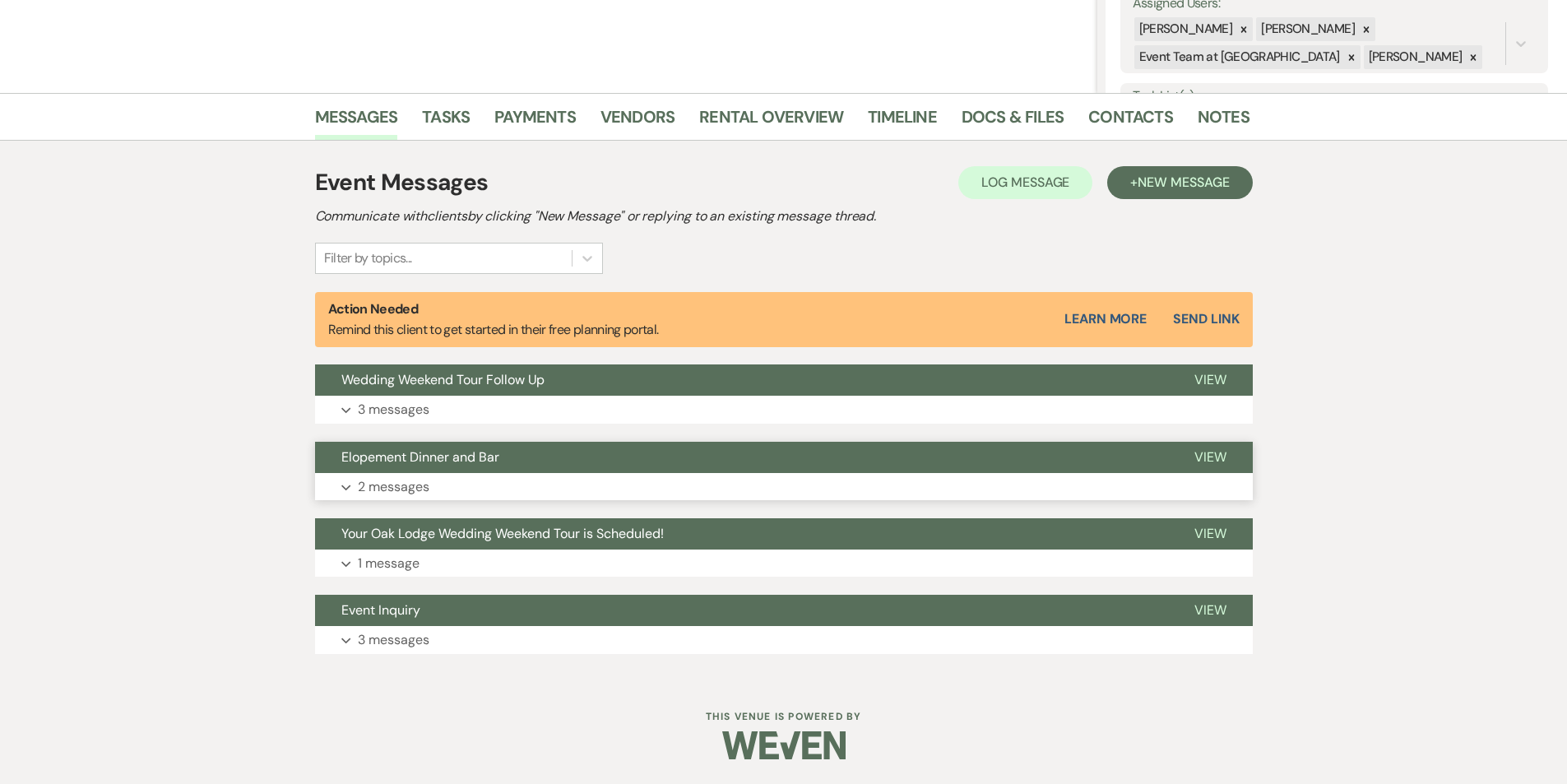
click at [468, 497] on button "Expand 2 messages" at bounding box center [784, 486] width 938 height 28
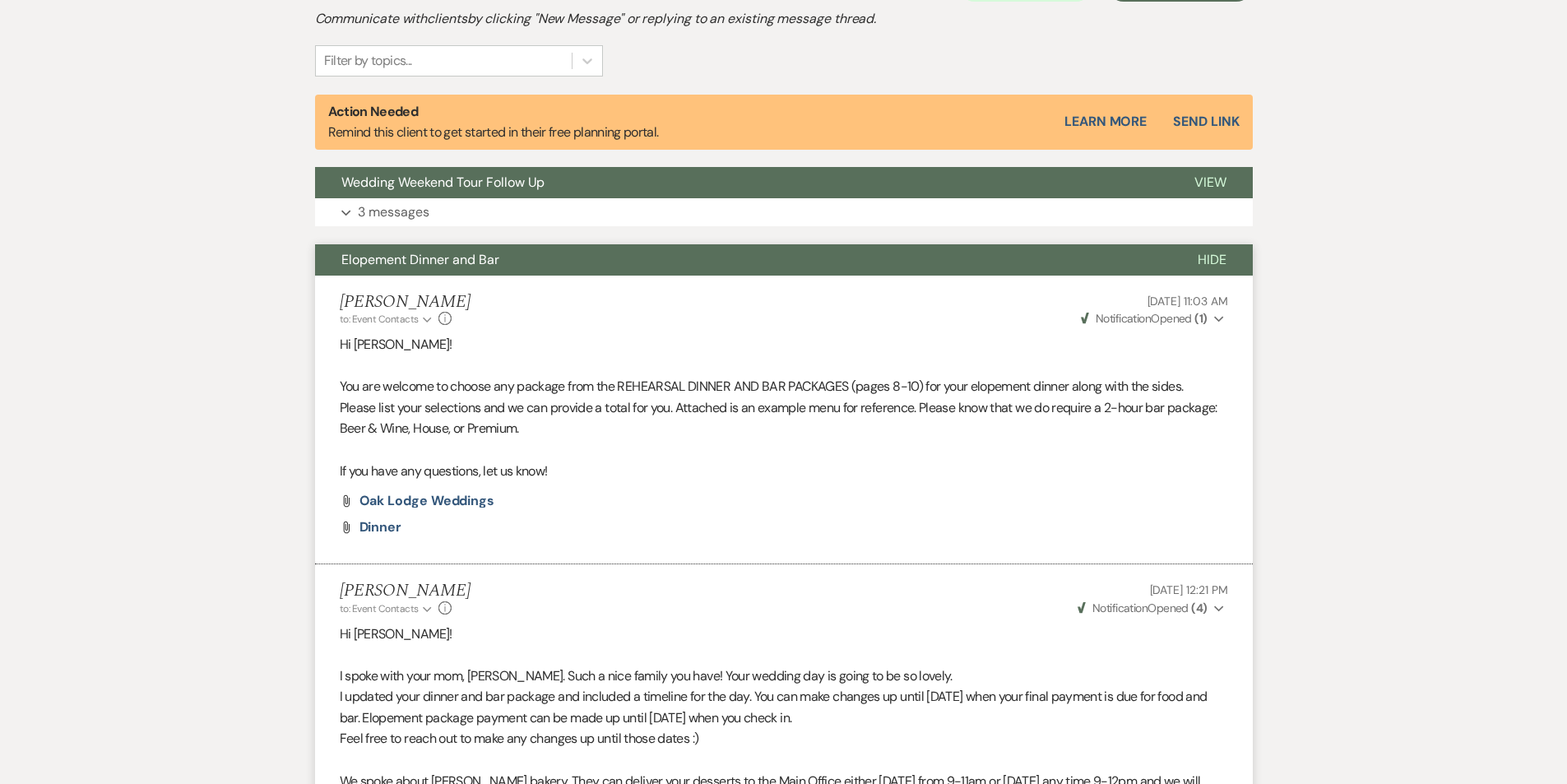
scroll to position [526, 0]
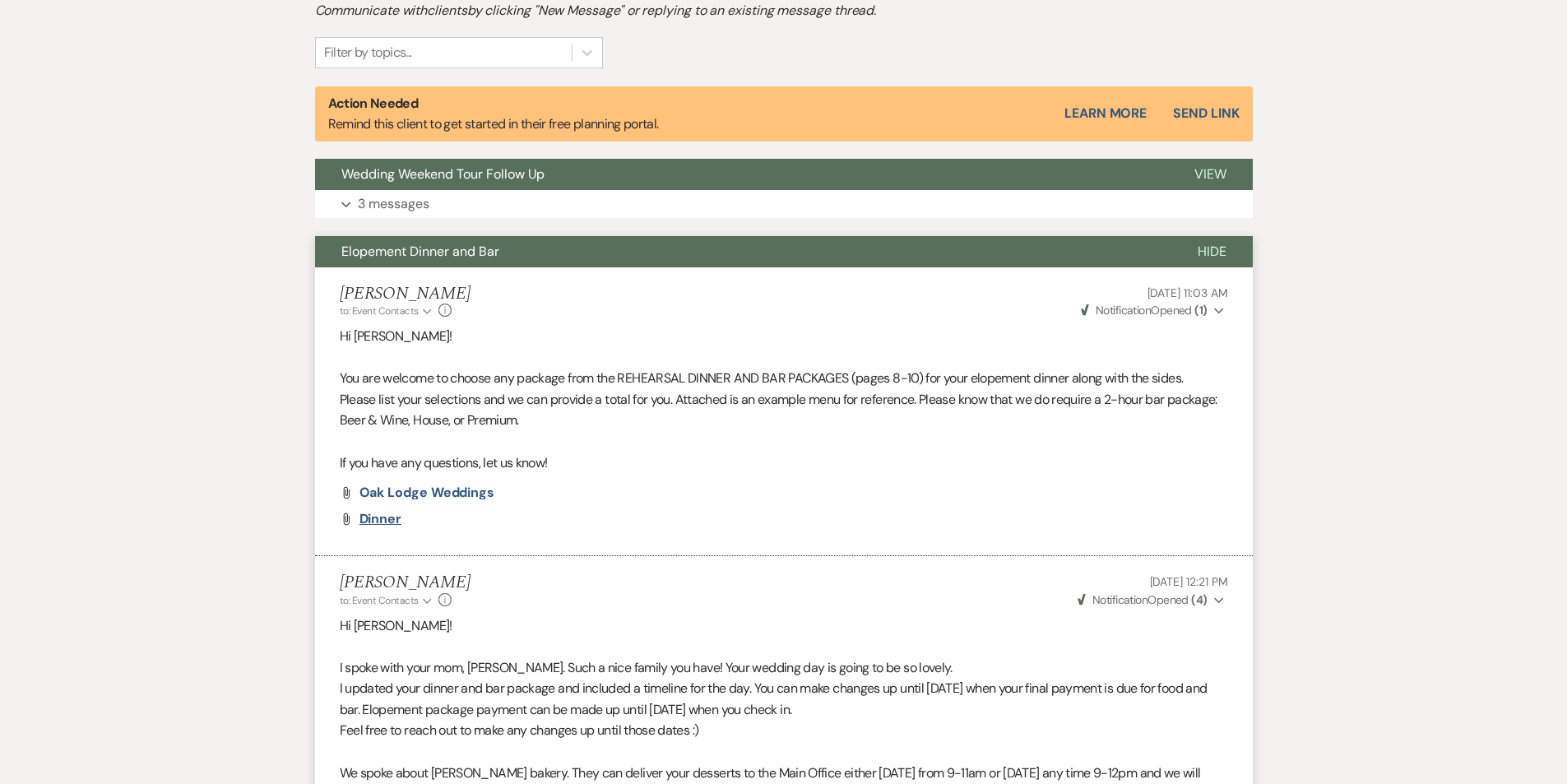
click at [392, 522] on span "Dinner" at bounding box center [380, 518] width 43 height 18
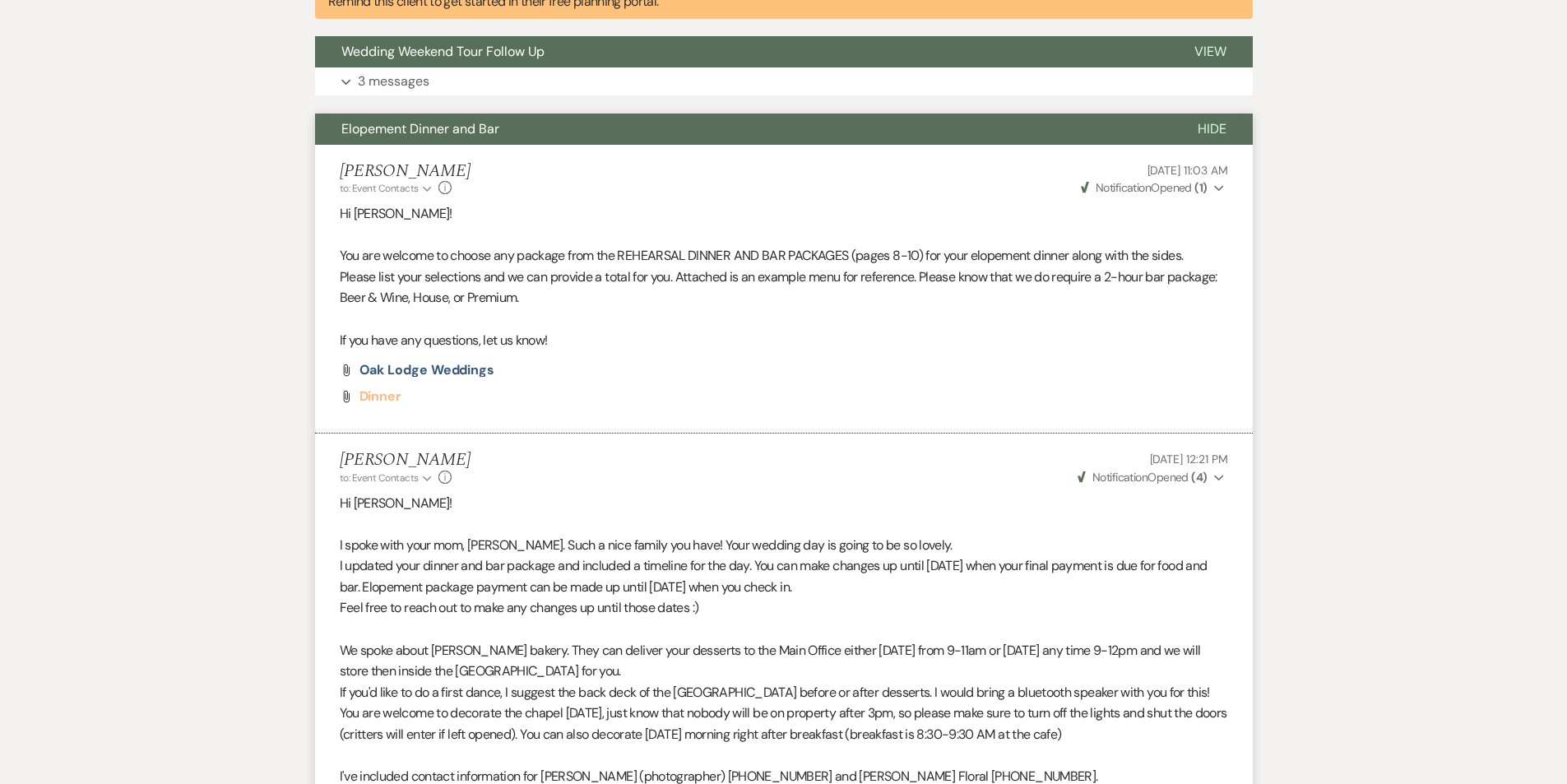
scroll to position [506, 0]
